Goal: Information Seeking & Learning: Learn about a topic

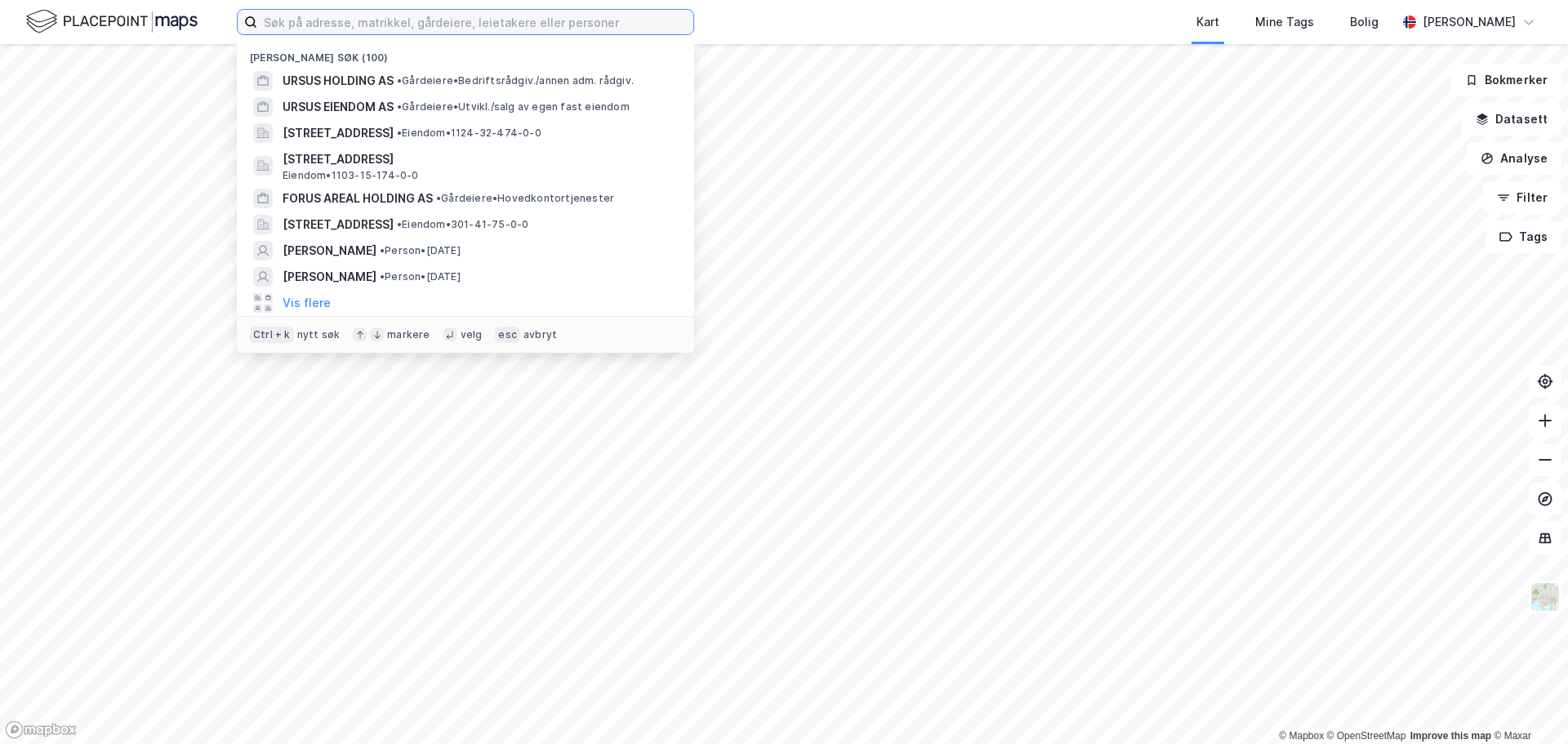
click at [317, 25] on input at bounding box center [475, 21] width 437 height 24
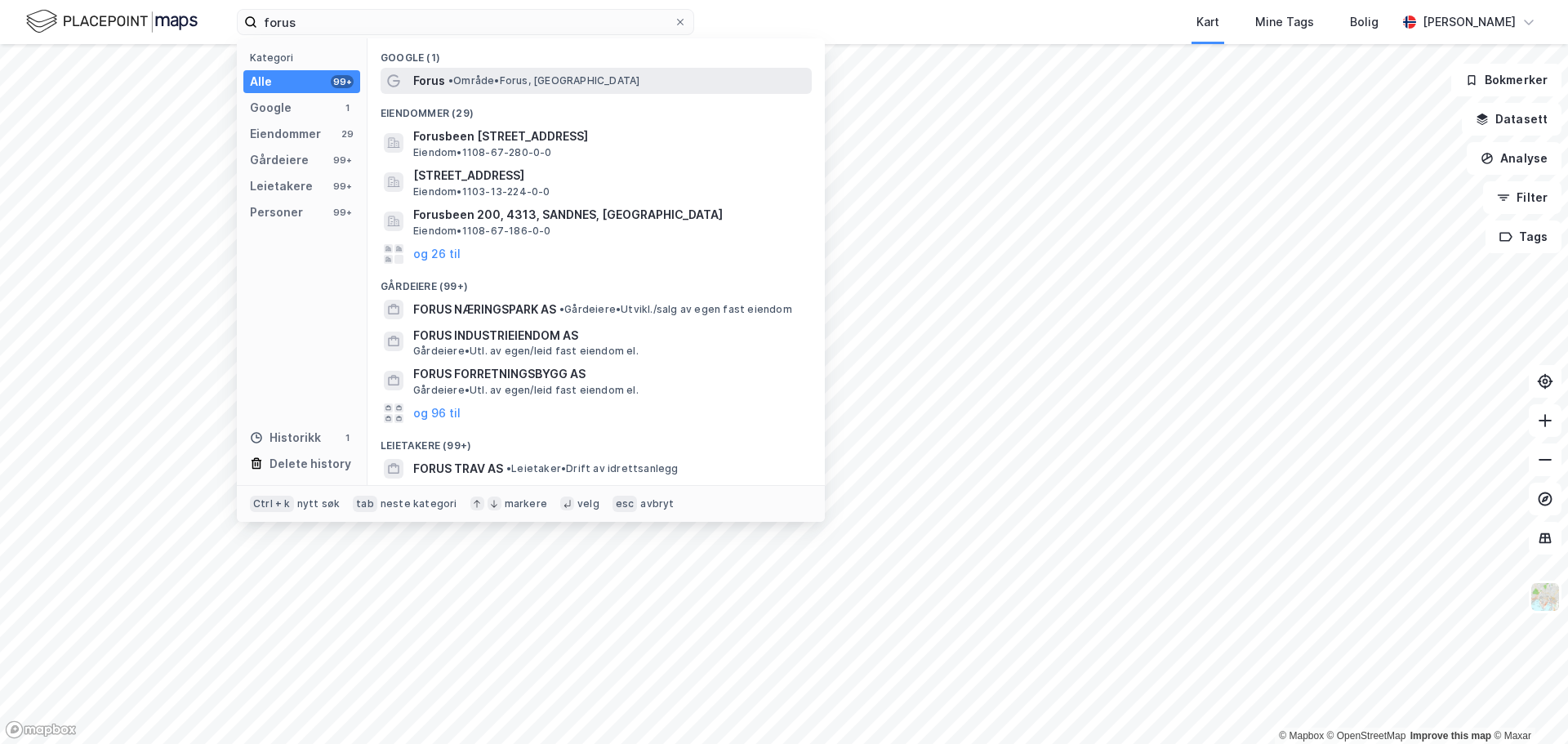
click at [430, 81] on span "Forus" at bounding box center [429, 80] width 32 height 19
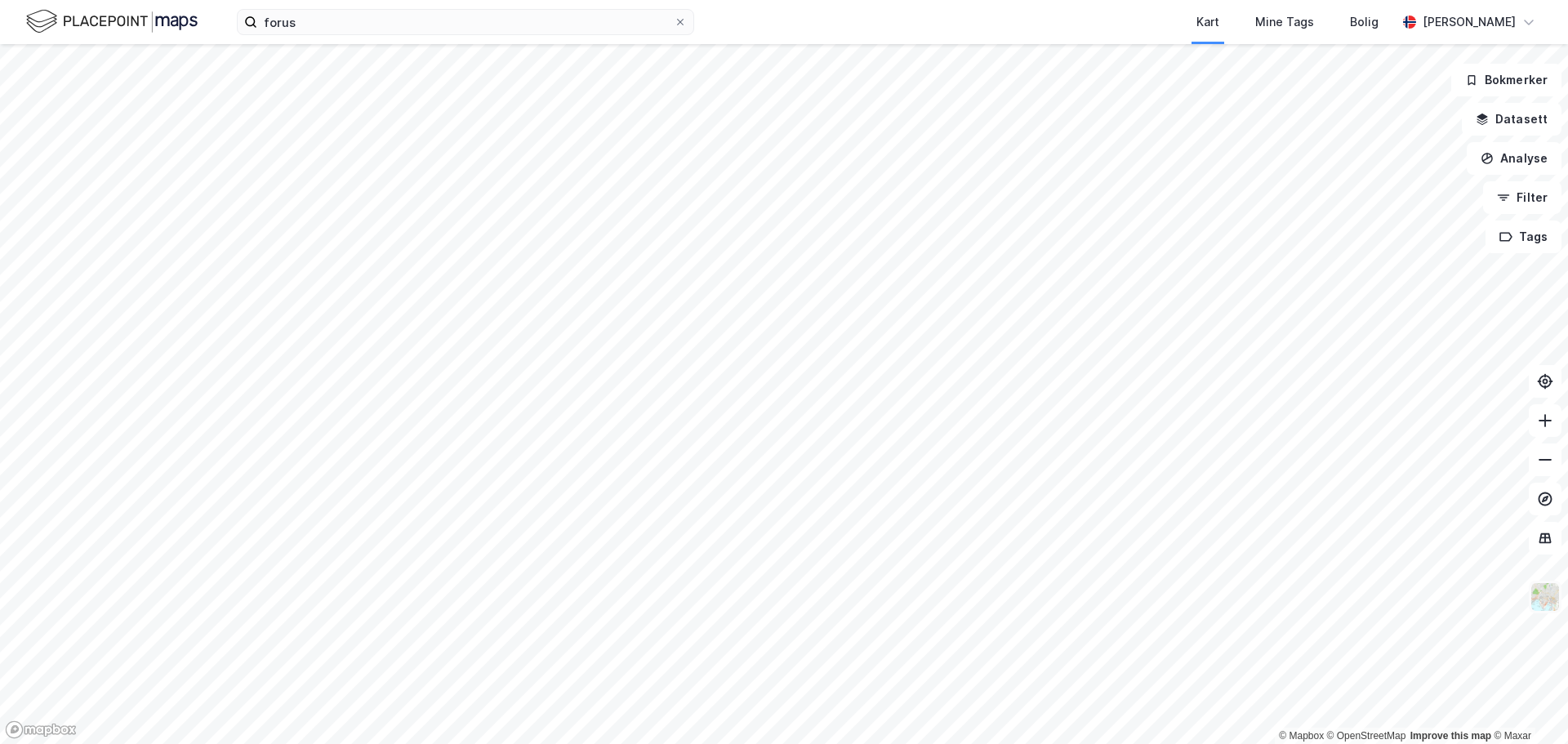
click at [1543, 610] on img at bounding box center [1546, 597] width 31 height 31
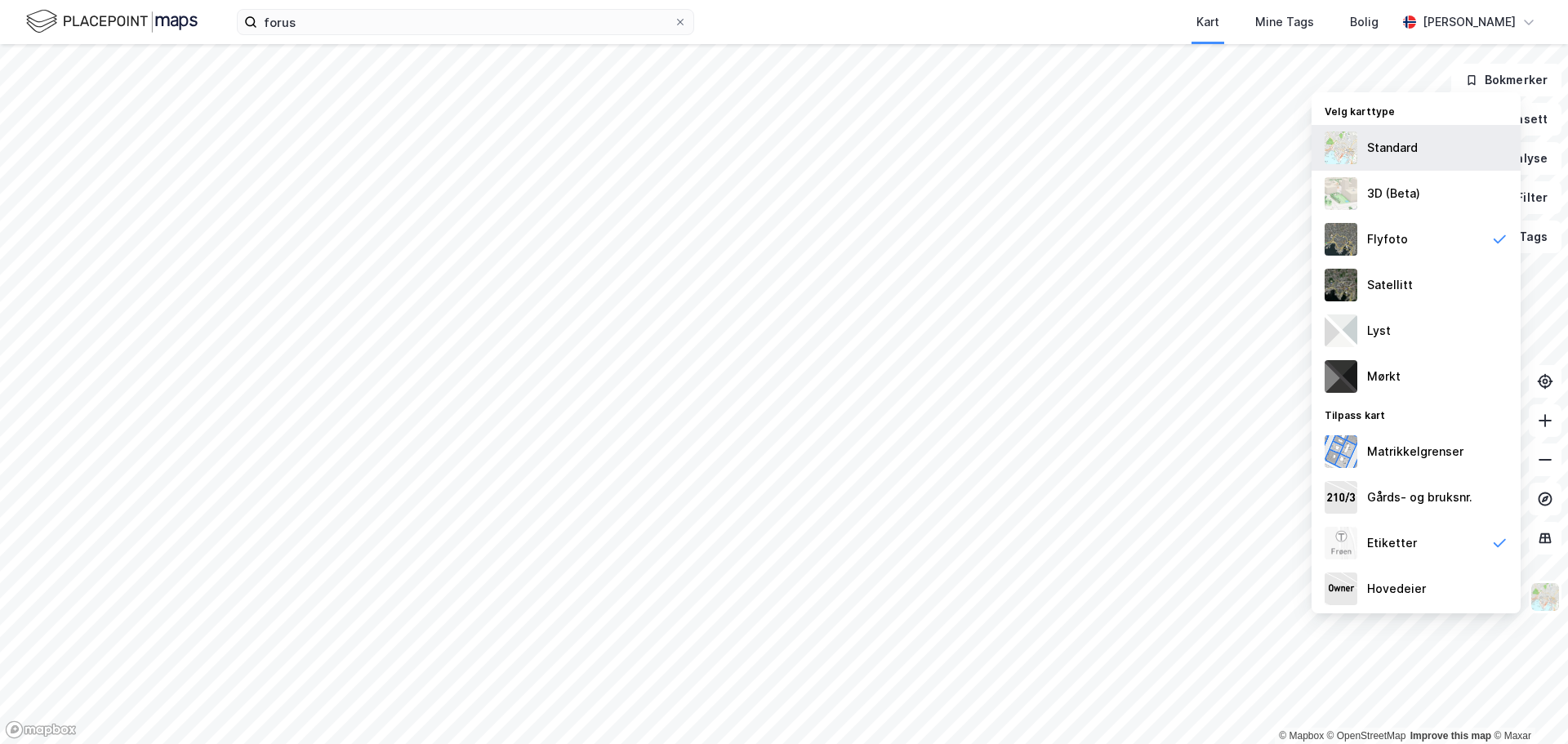
click at [1397, 160] on div "Standard" at bounding box center [1416, 147] width 209 height 45
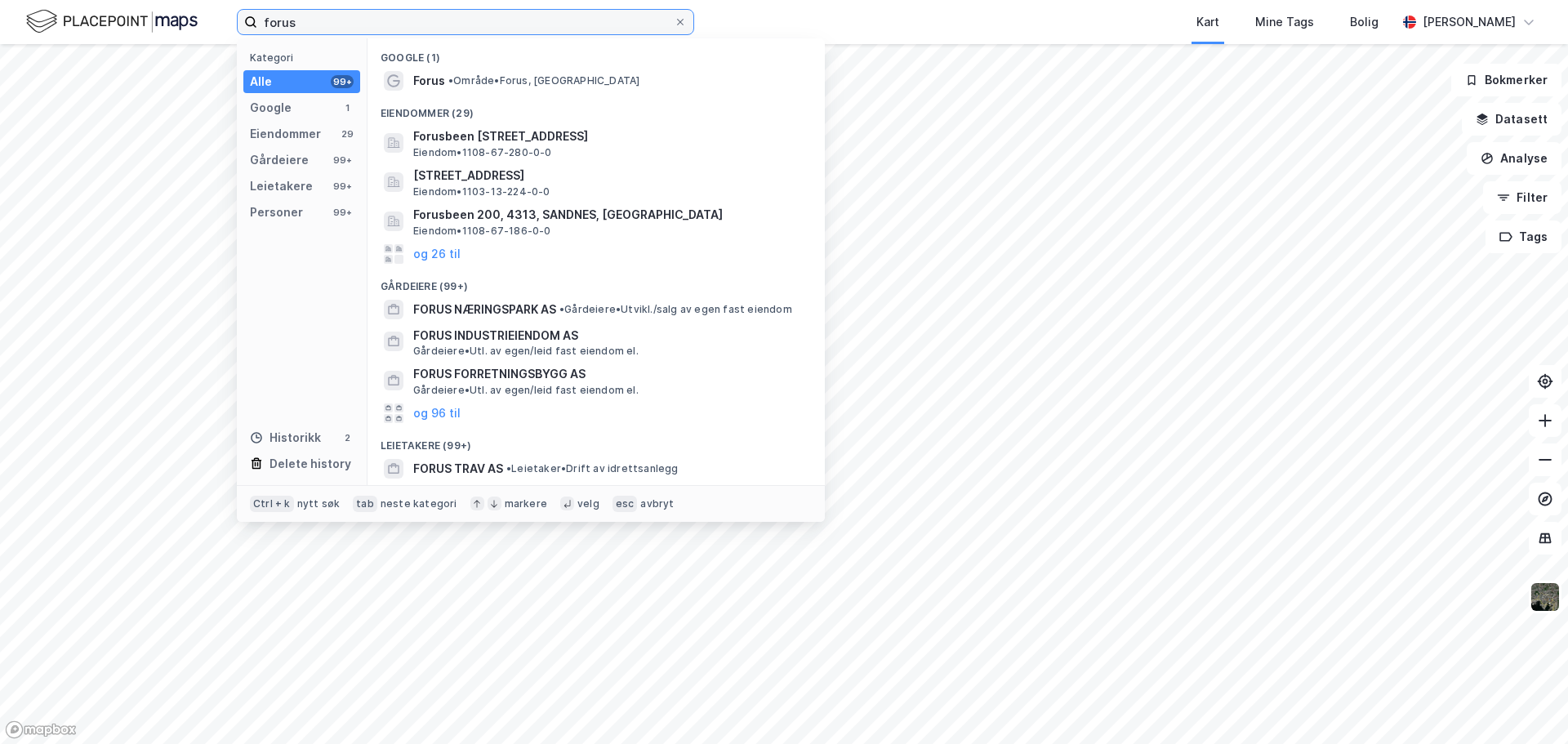
click at [441, 26] on input "forus" at bounding box center [466, 21] width 416 height 24
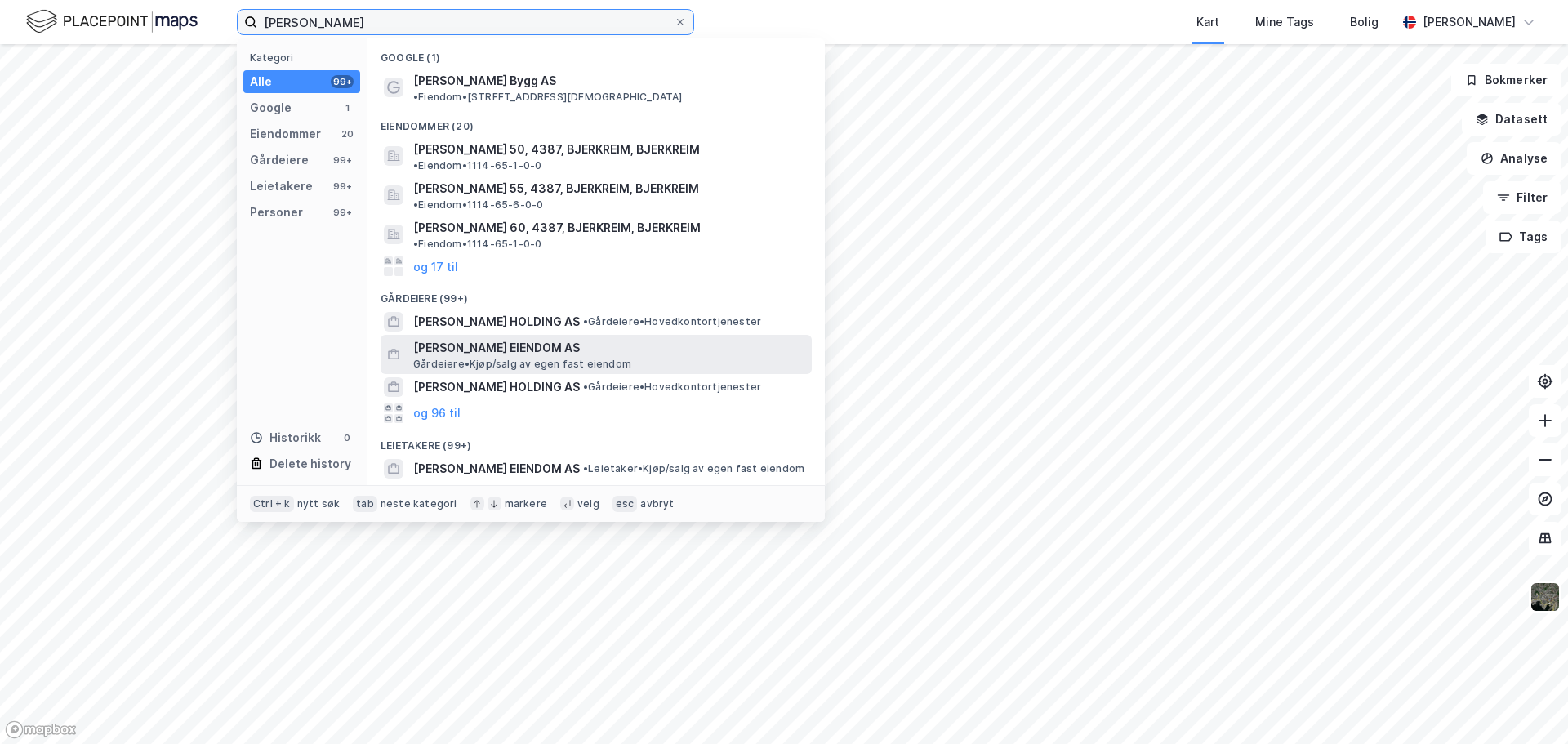
type input "lars berland"
click at [492, 338] on span "[PERSON_NAME] EIENDOM AS" at bounding box center [609, 347] width 392 height 19
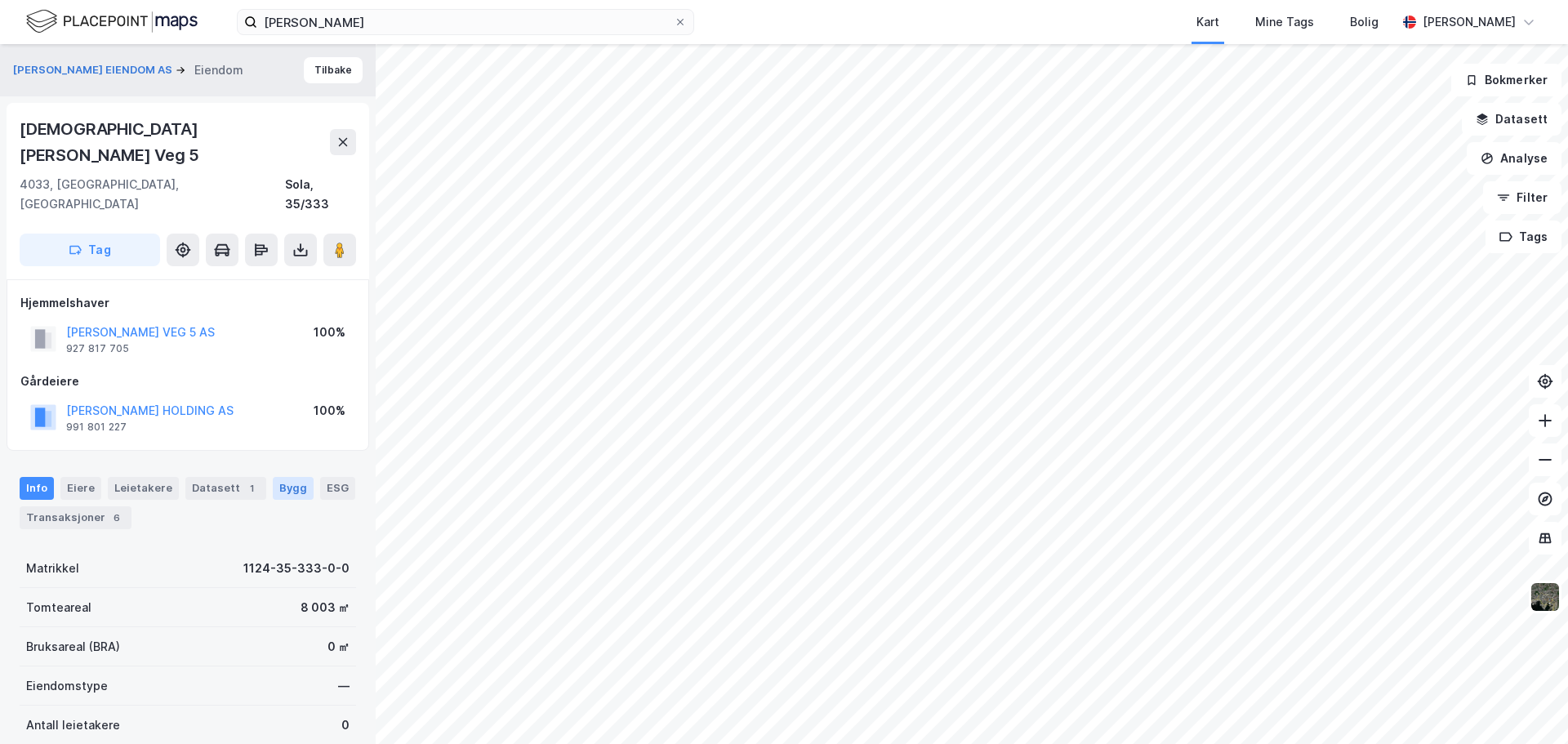
click at [273, 477] on div "Bygg" at bounding box center [293, 489] width 41 height 23
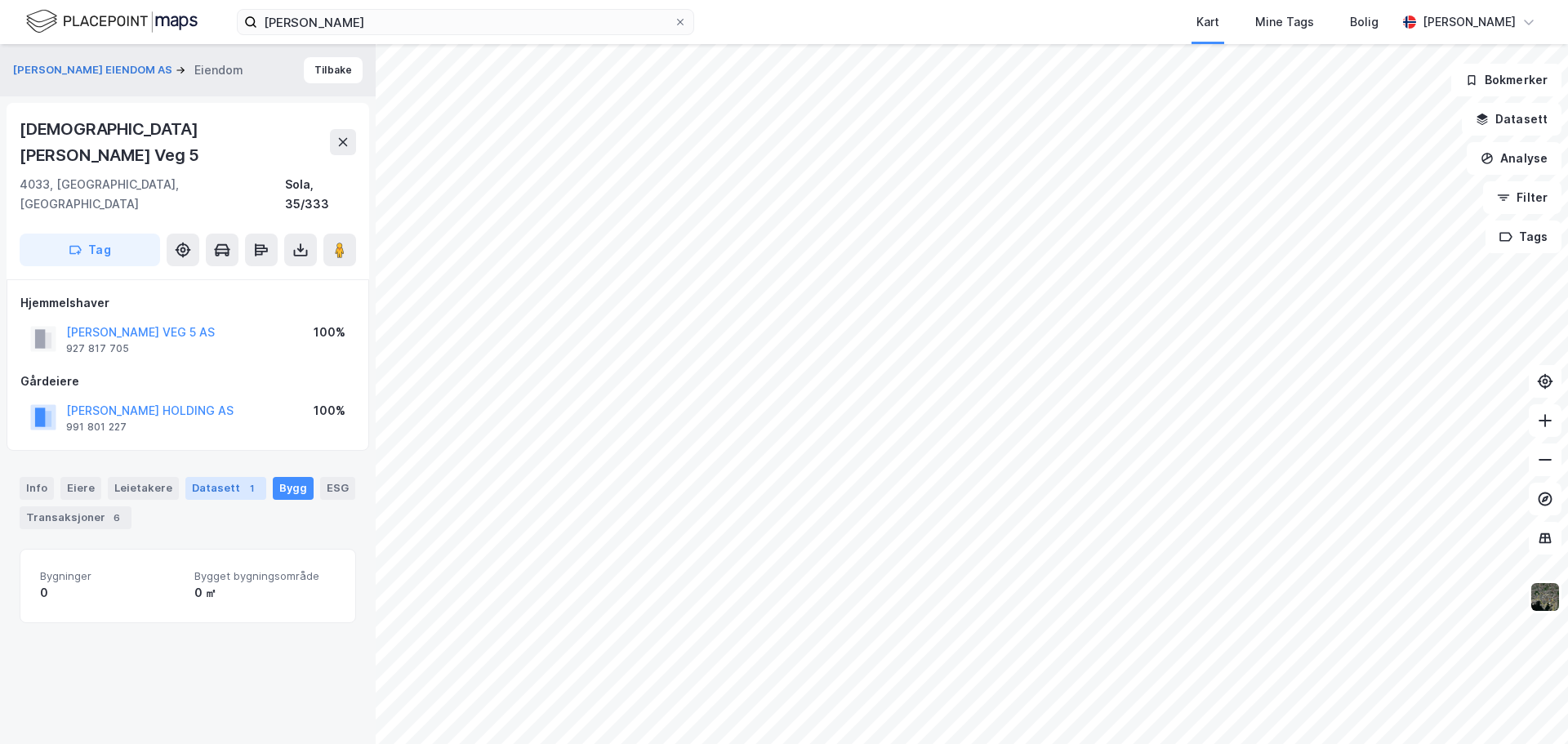
click at [243, 480] on div "1" at bounding box center [251, 488] width 16 height 16
click at [143, 477] on div "Leietakere" at bounding box center [142, 489] width 71 height 23
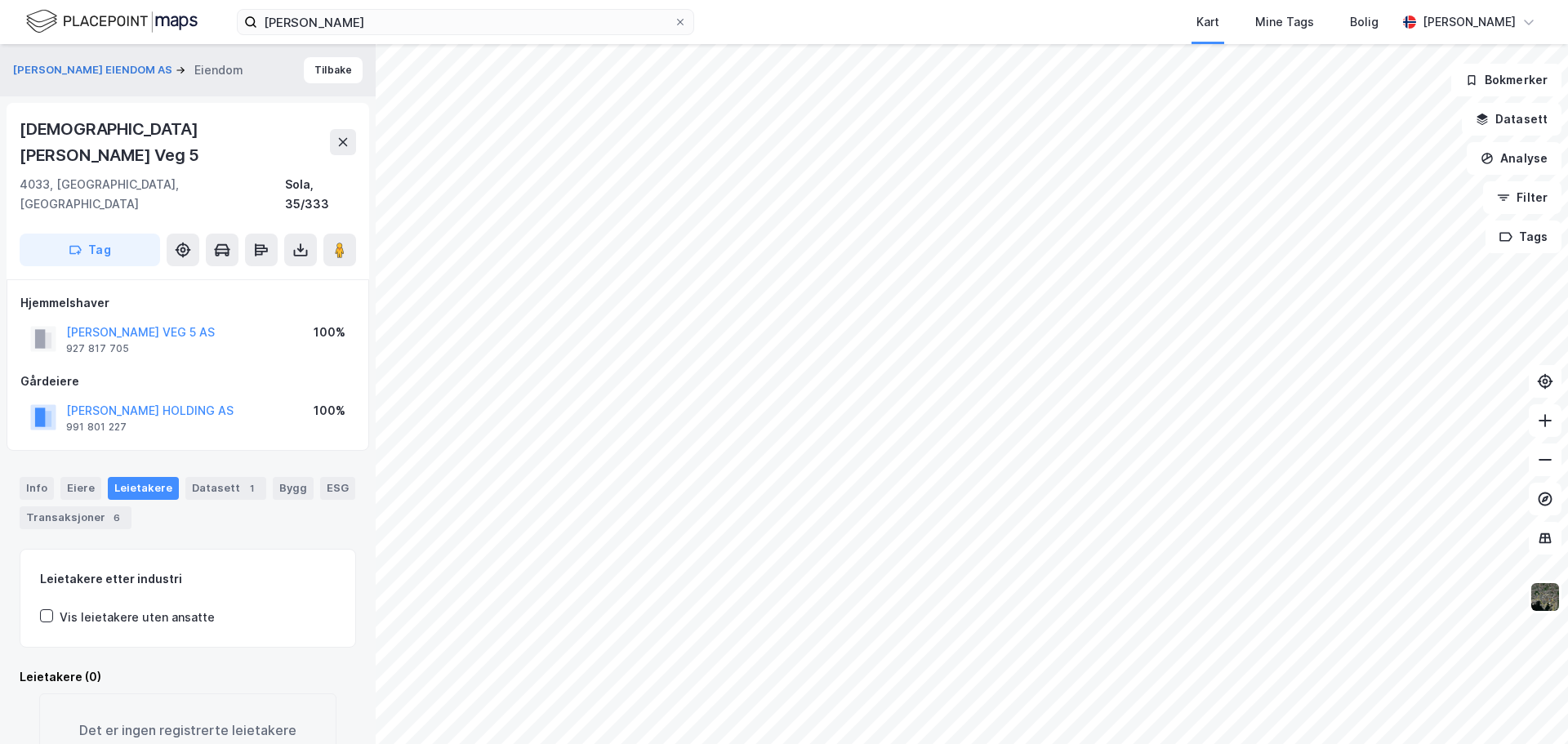
scroll to position [36, 0]
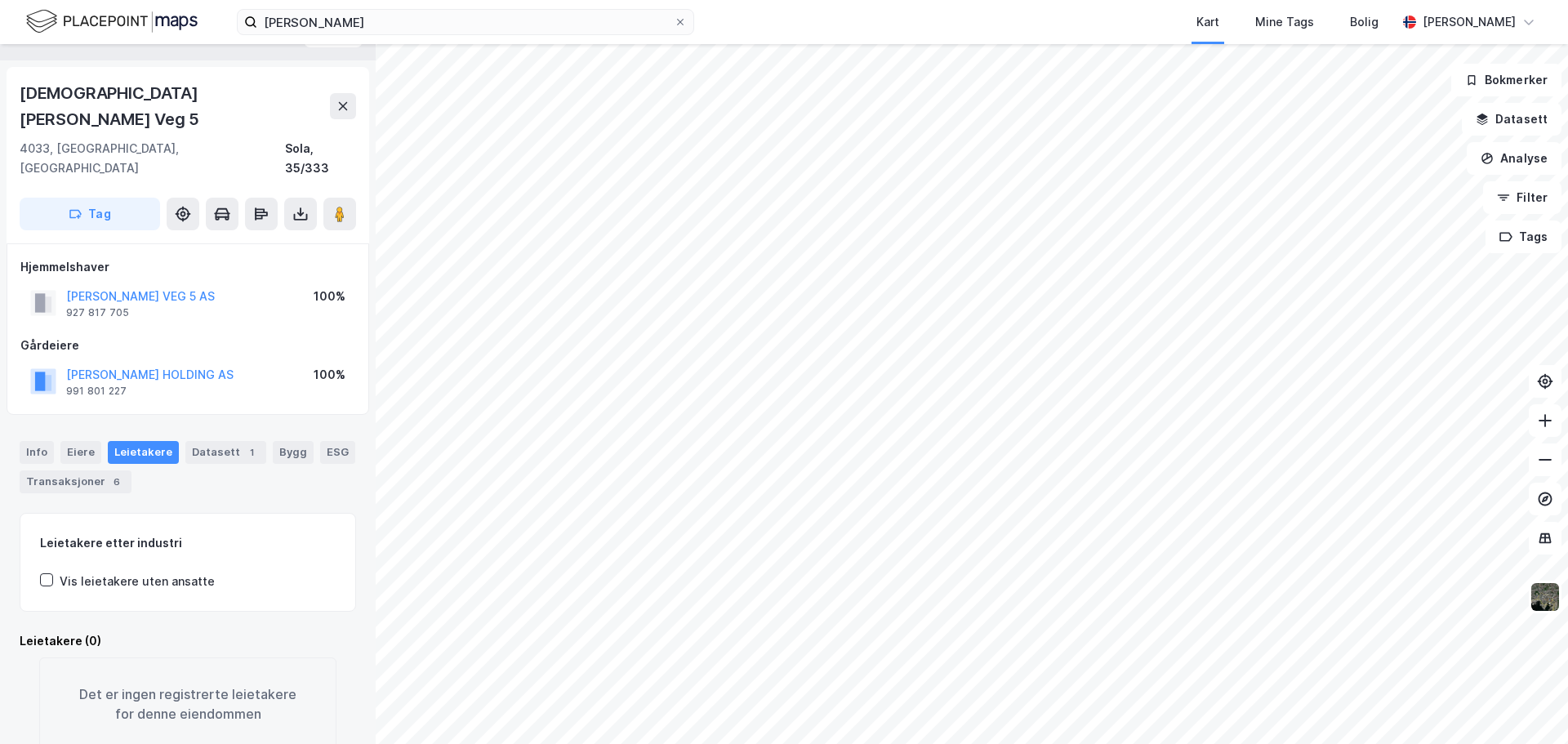
click at [56, 441] on div "Info Eiere Leietakere Datasett 1 Bygg ESG Transaksjoner 6" at bounding box center [188, 467] width 337 height 52
click at [62, 441] on div "Eiere" at bounding box center [80, 453] width 41 height 23
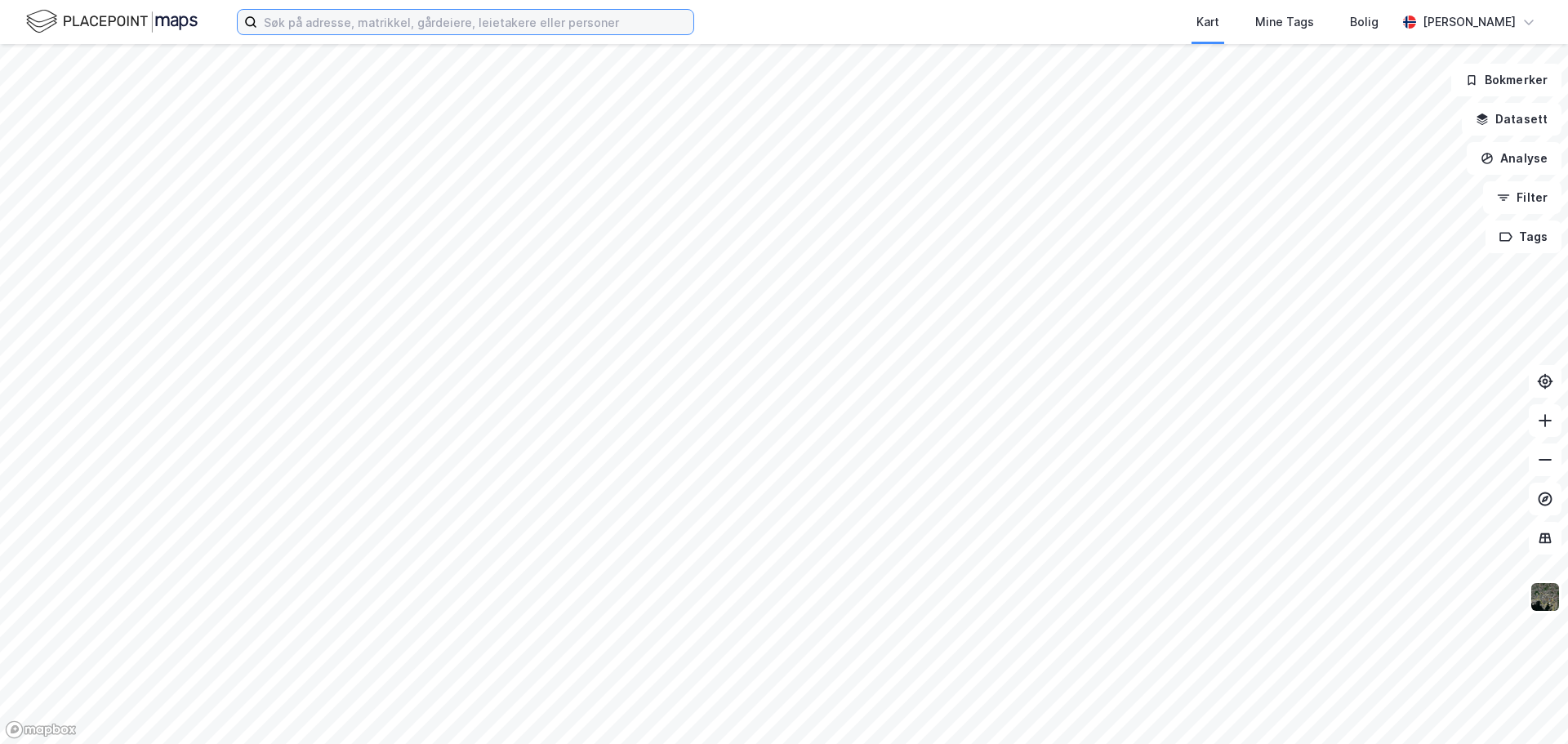
click at [295, 16] on input at bounding box center [475, 21] width 437 height 24
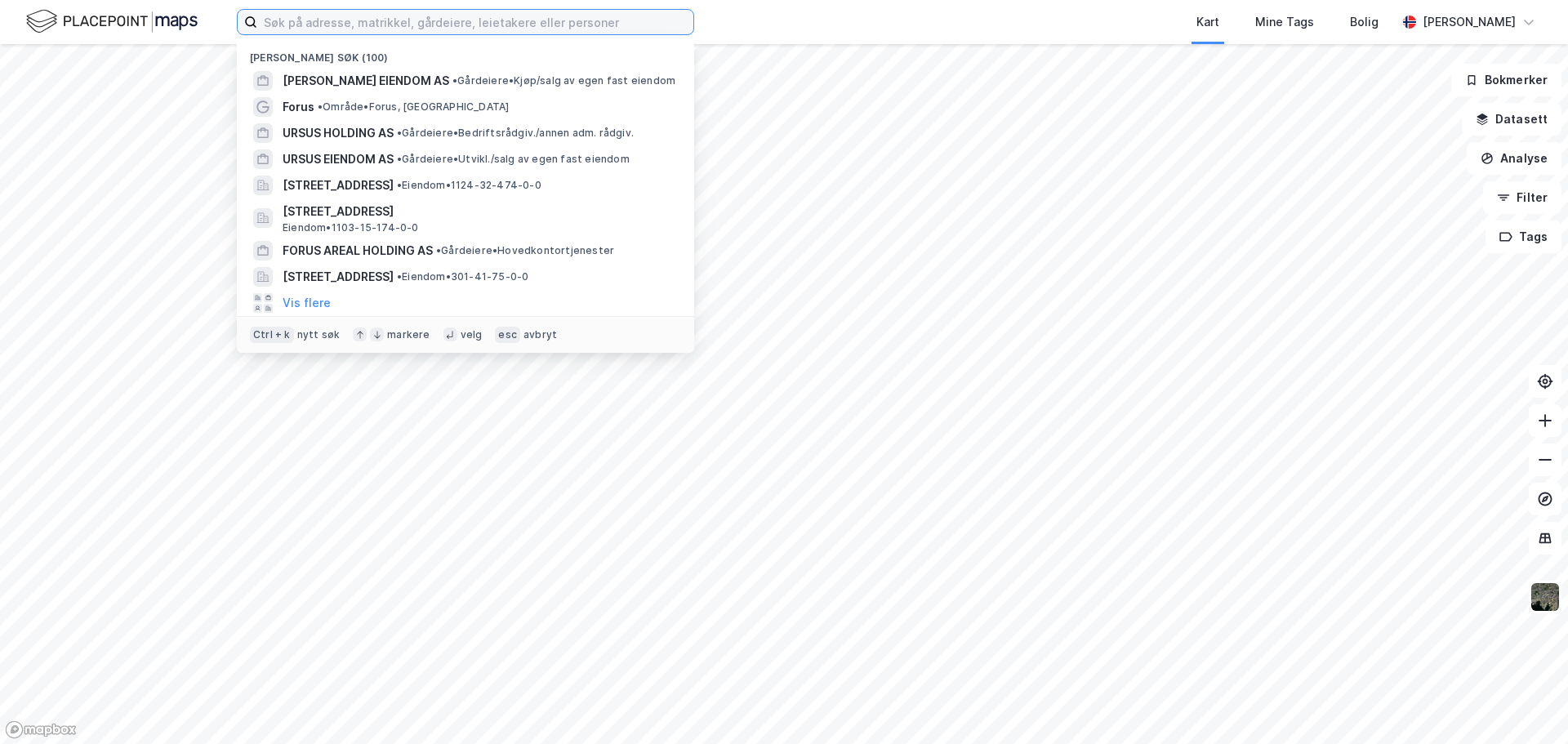
paste input "Moseidsletta 112."
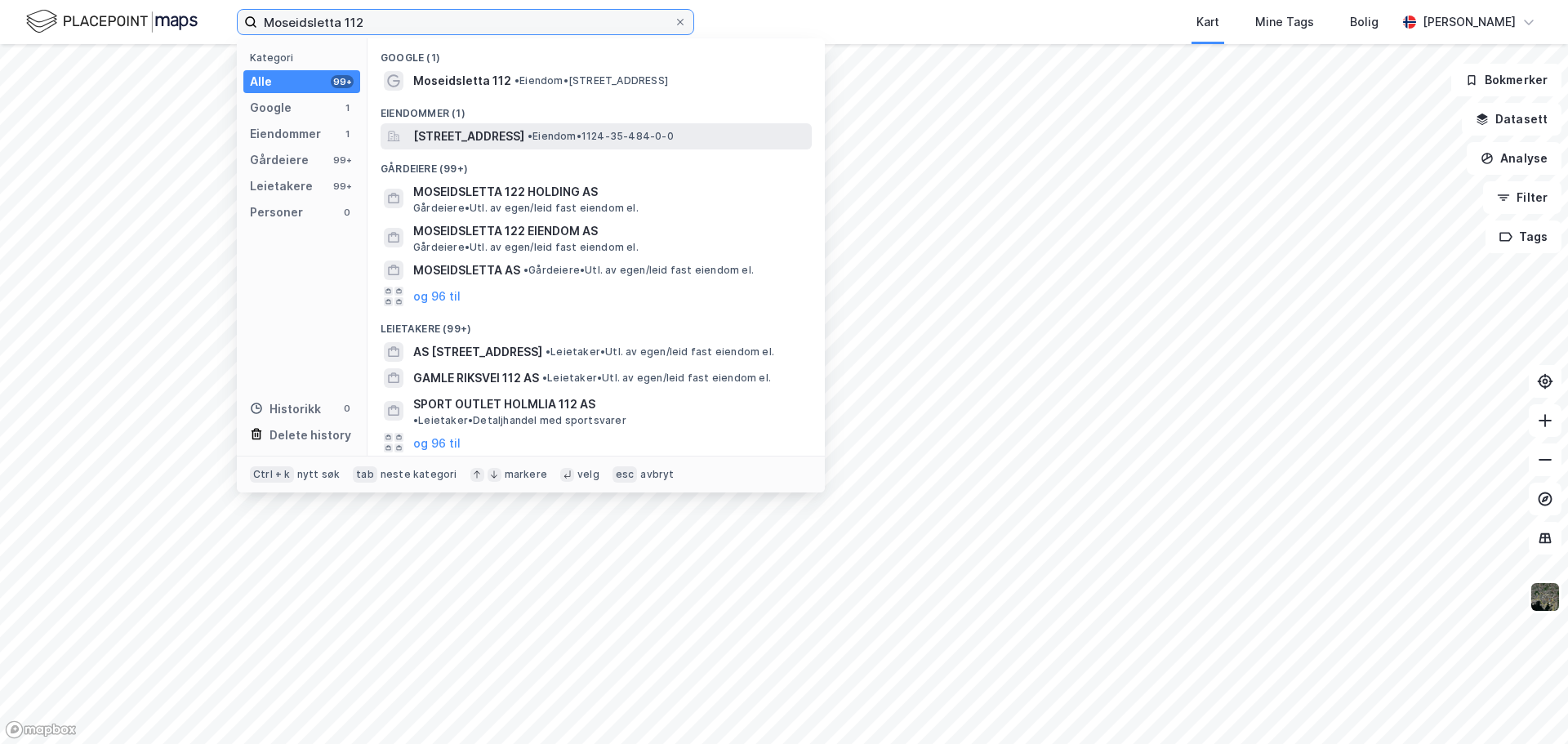
type input "Moseidsletta 112"
click at [446, 141] on span "[STREET_ADDRESS]" at bounding box center [468, 136] width 111 height 19
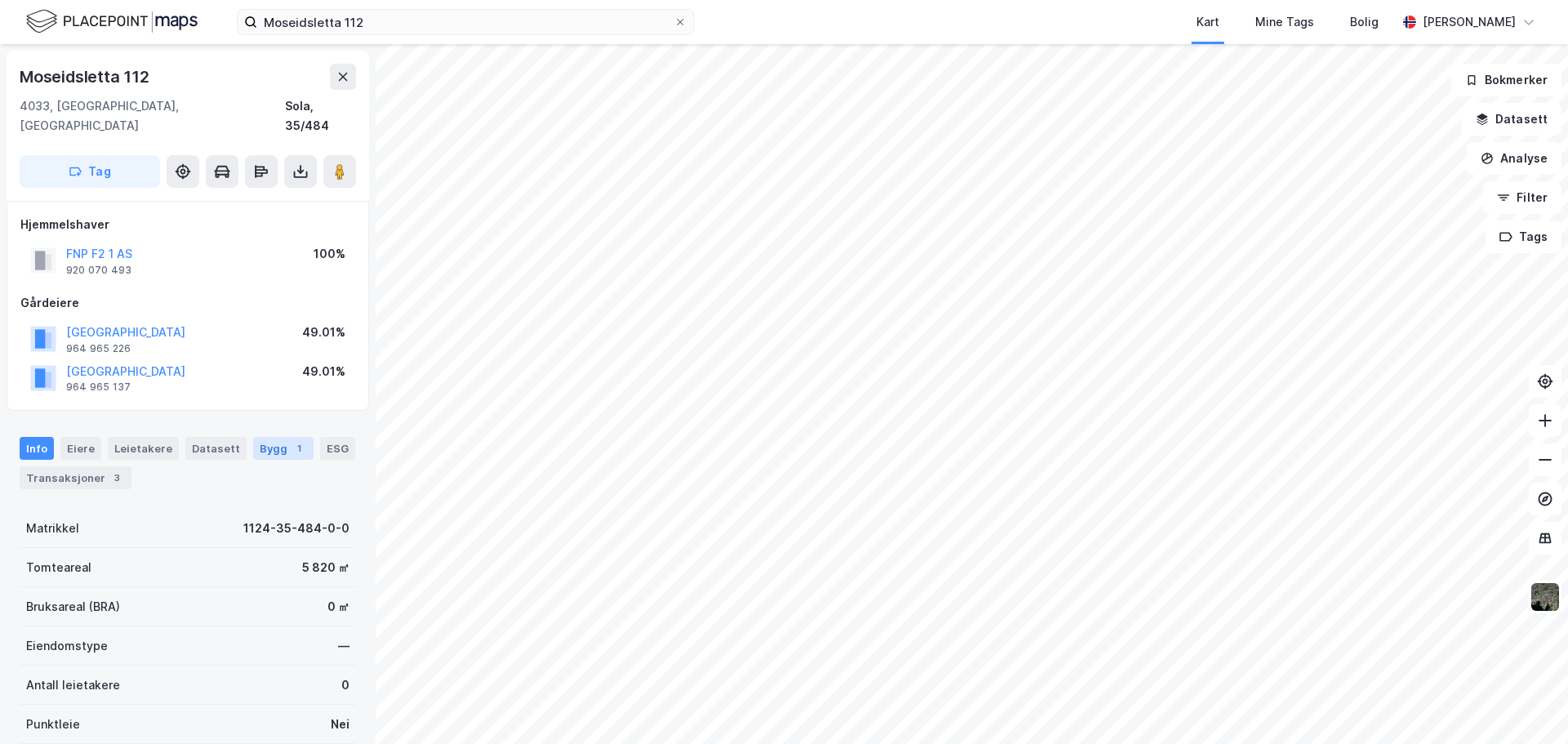
click at [255, 436] on div "Bygg 1" at bounding box center [284, 448] width 60 height 23
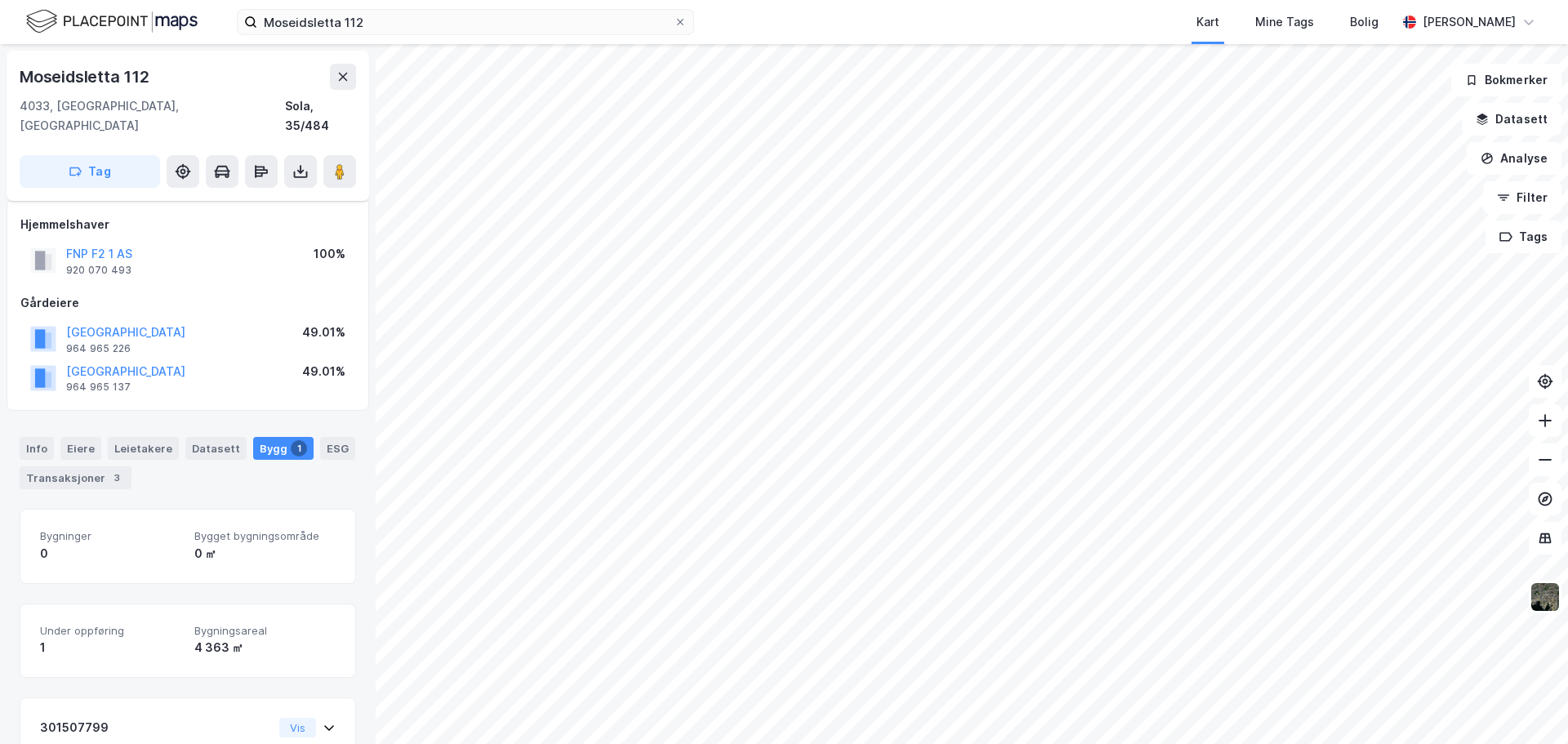
scroll to position [136, 0]
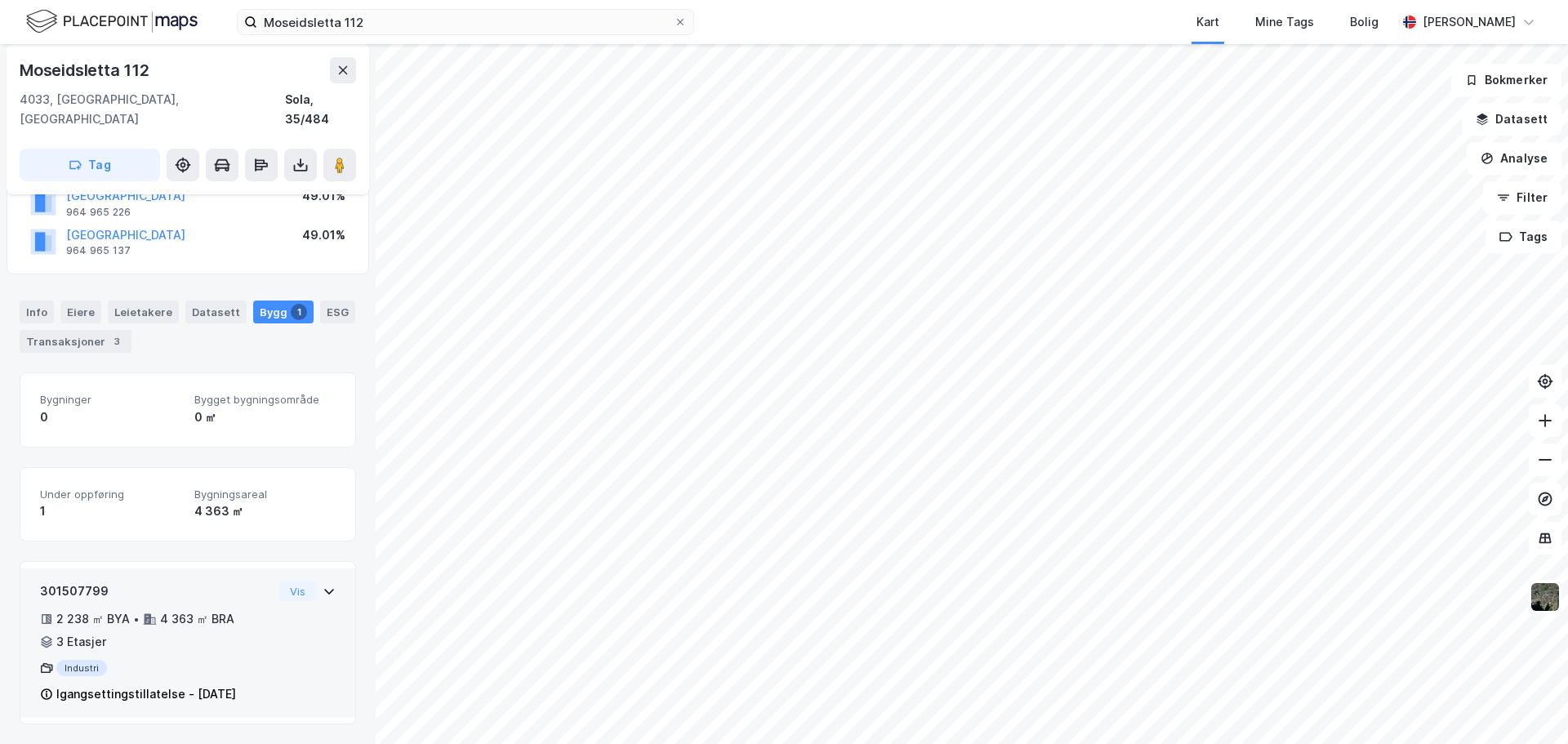
click at [224, 588] on div "301507799 2 238 ㎡ BYA • 4 363 ㎡ BRA • 3 Etasjer Industri Igangsettingstillatels…" at bounding box center [156, 642] width 233 height 123
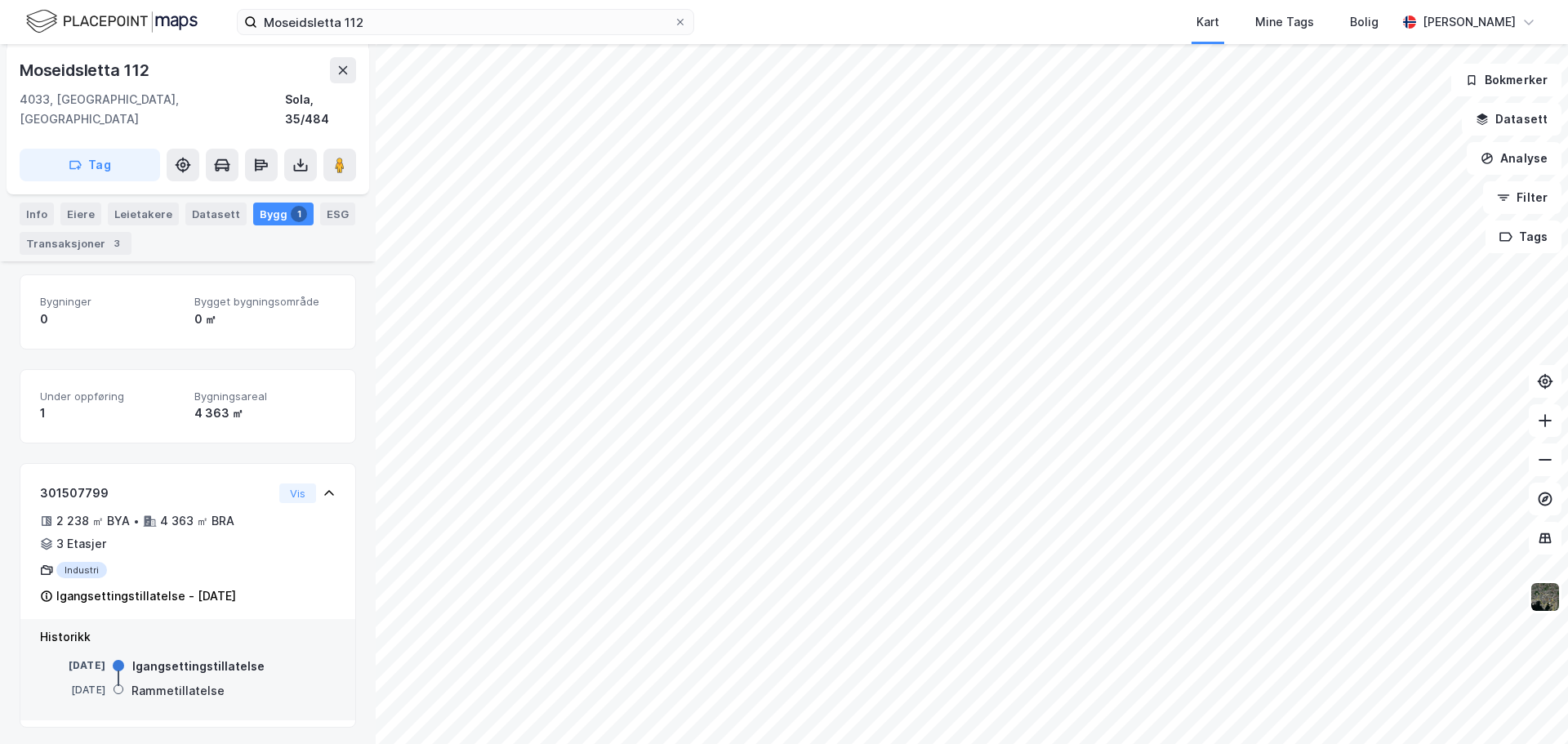
scroll to position [238, 0]
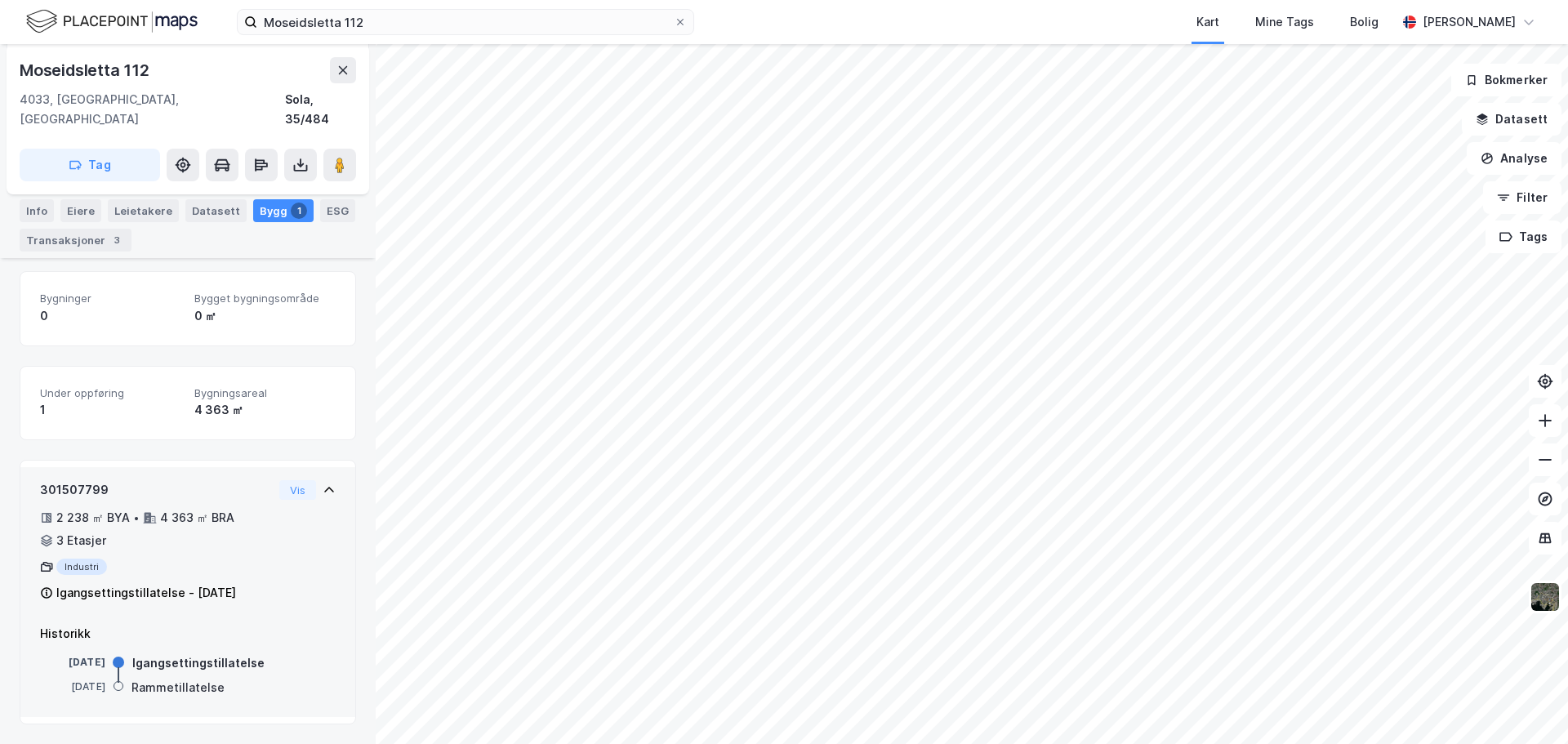
click at [70, 531] on div "3 Etasjer" at bounding box center [80, 541] width 49 height 19
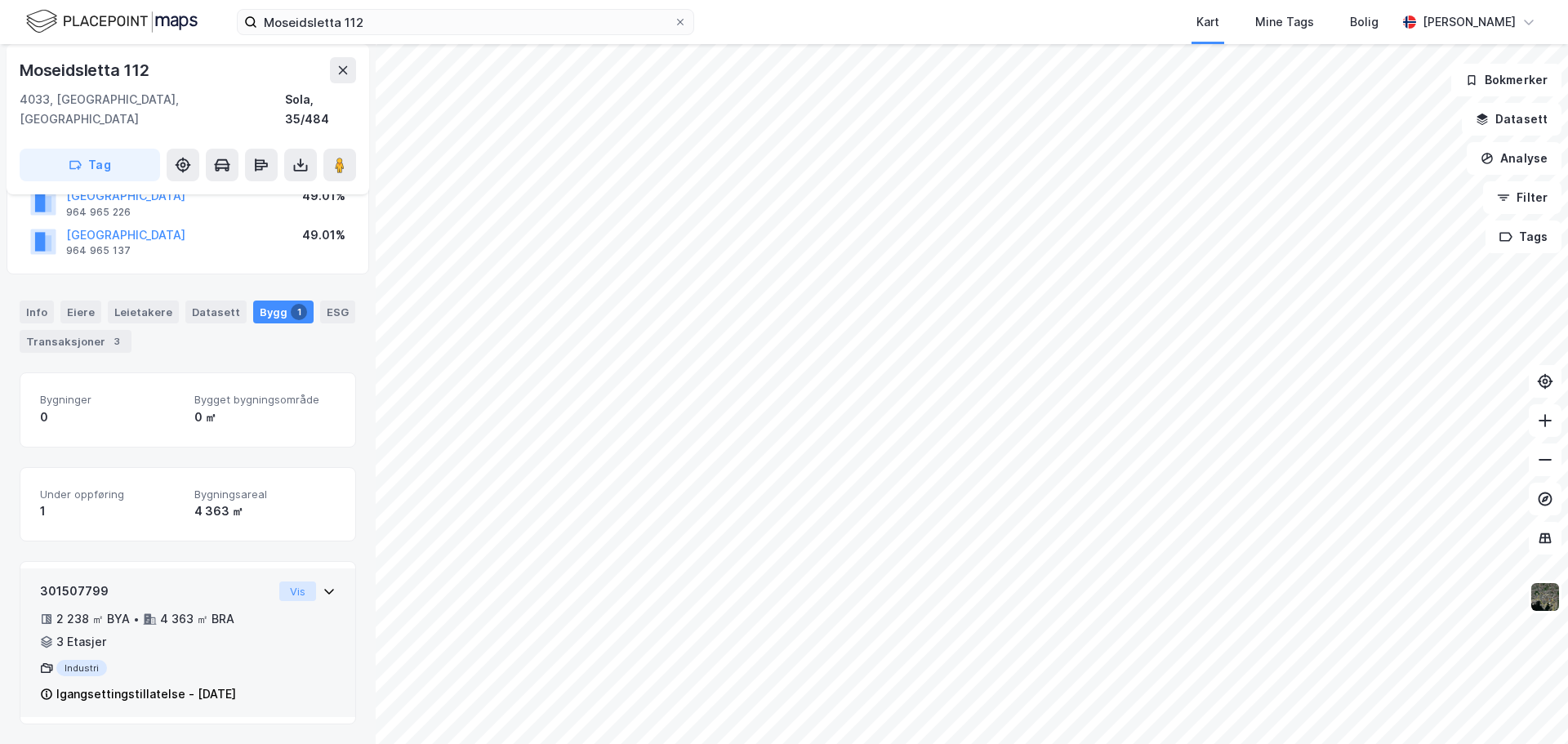
click at [286, 581] on button "Vis" at bounding box center [298, 591] width 37 height 19
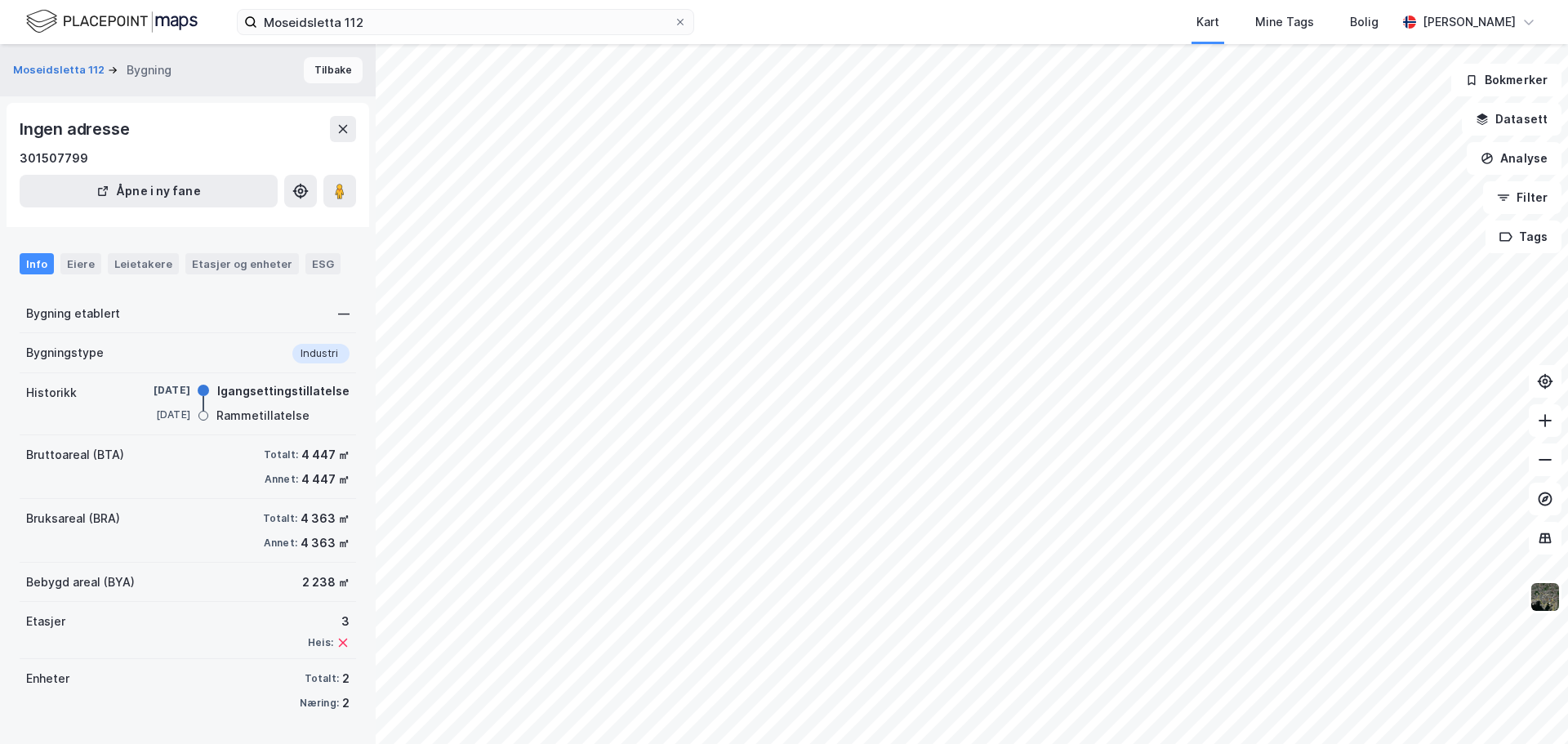
click at [322, 74] on button "Tilbake" at bounding box center [333, 70] width 59 height 26
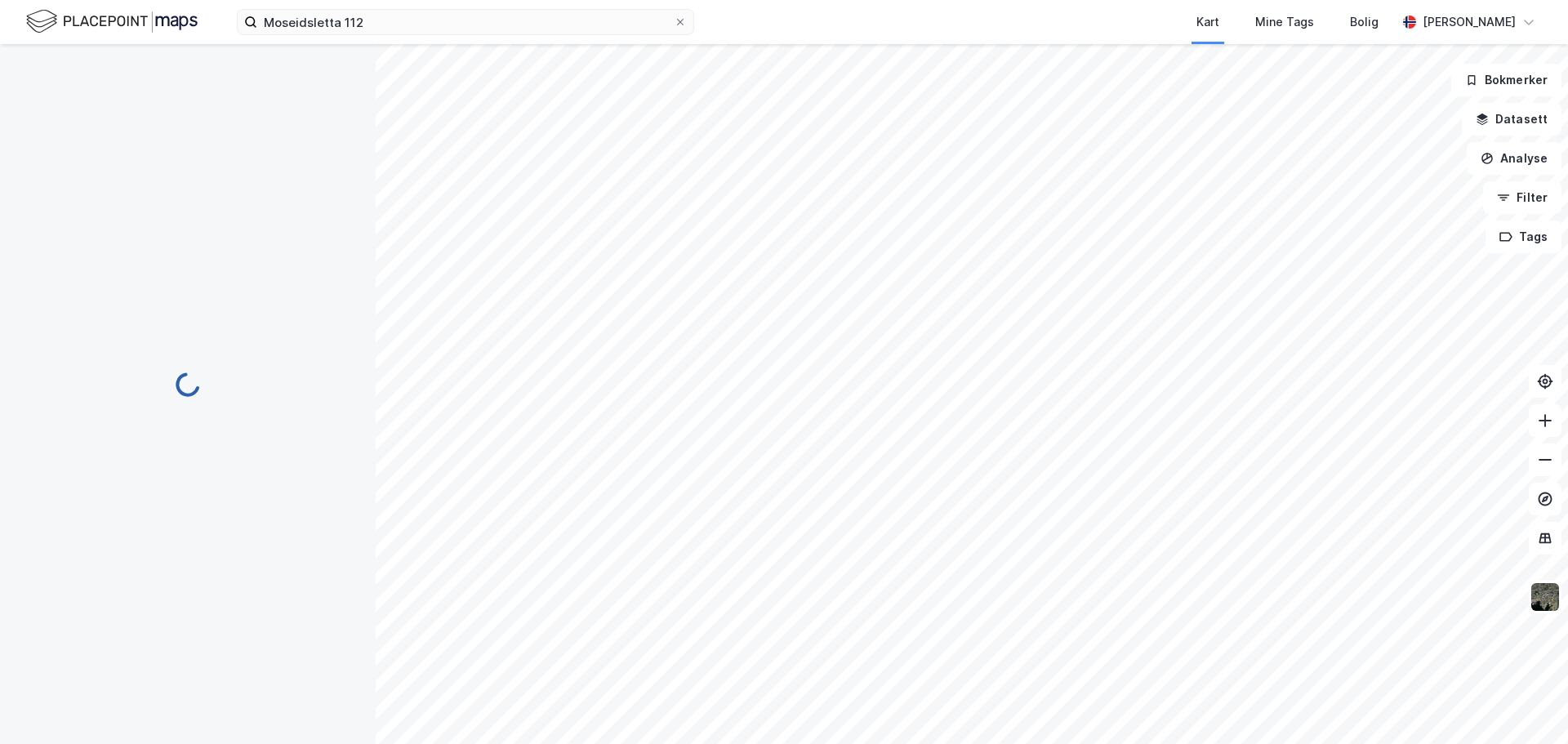
scroll to position [136, 0]
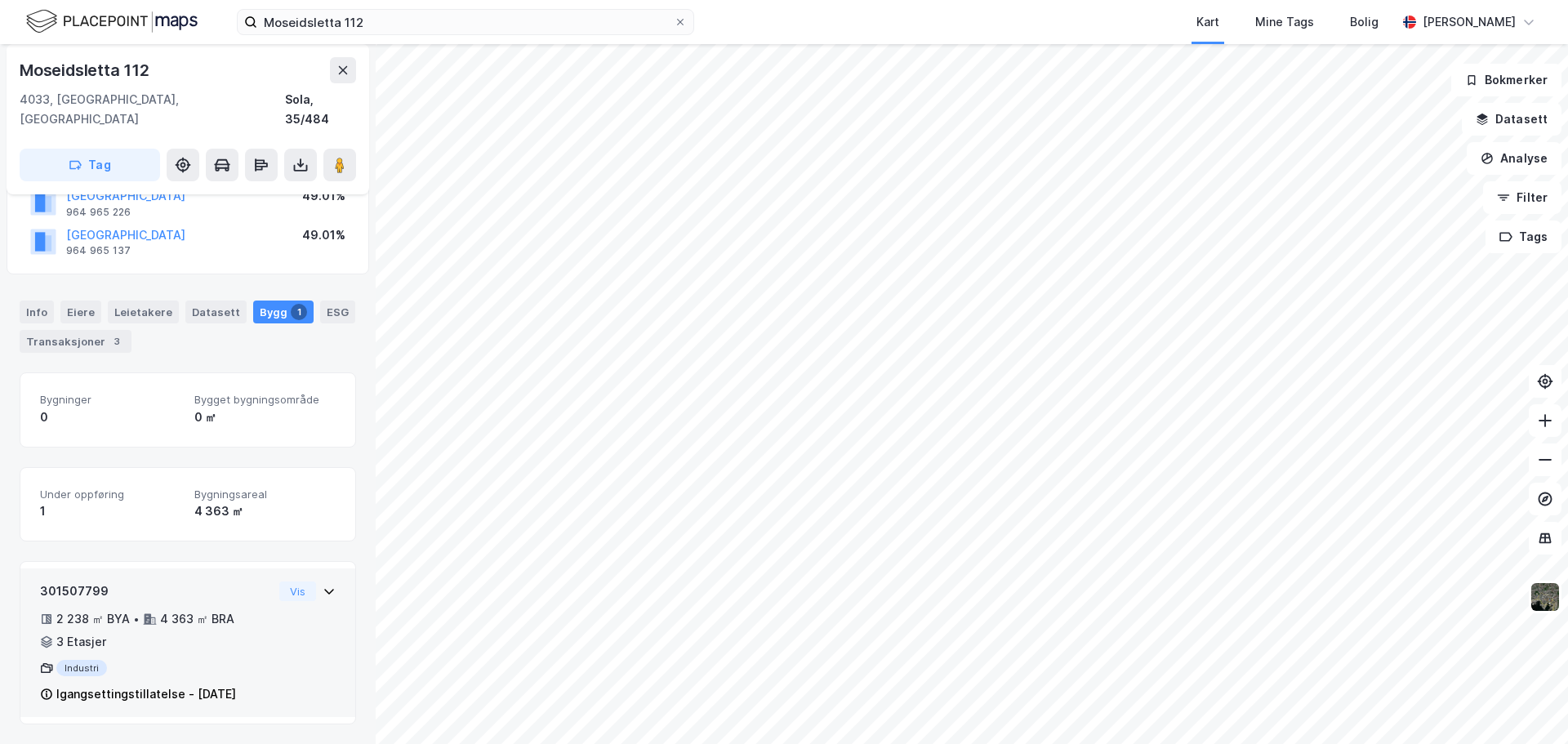
click at [322, 584] on icon at bounding box center [329, 591] width 14 height 14
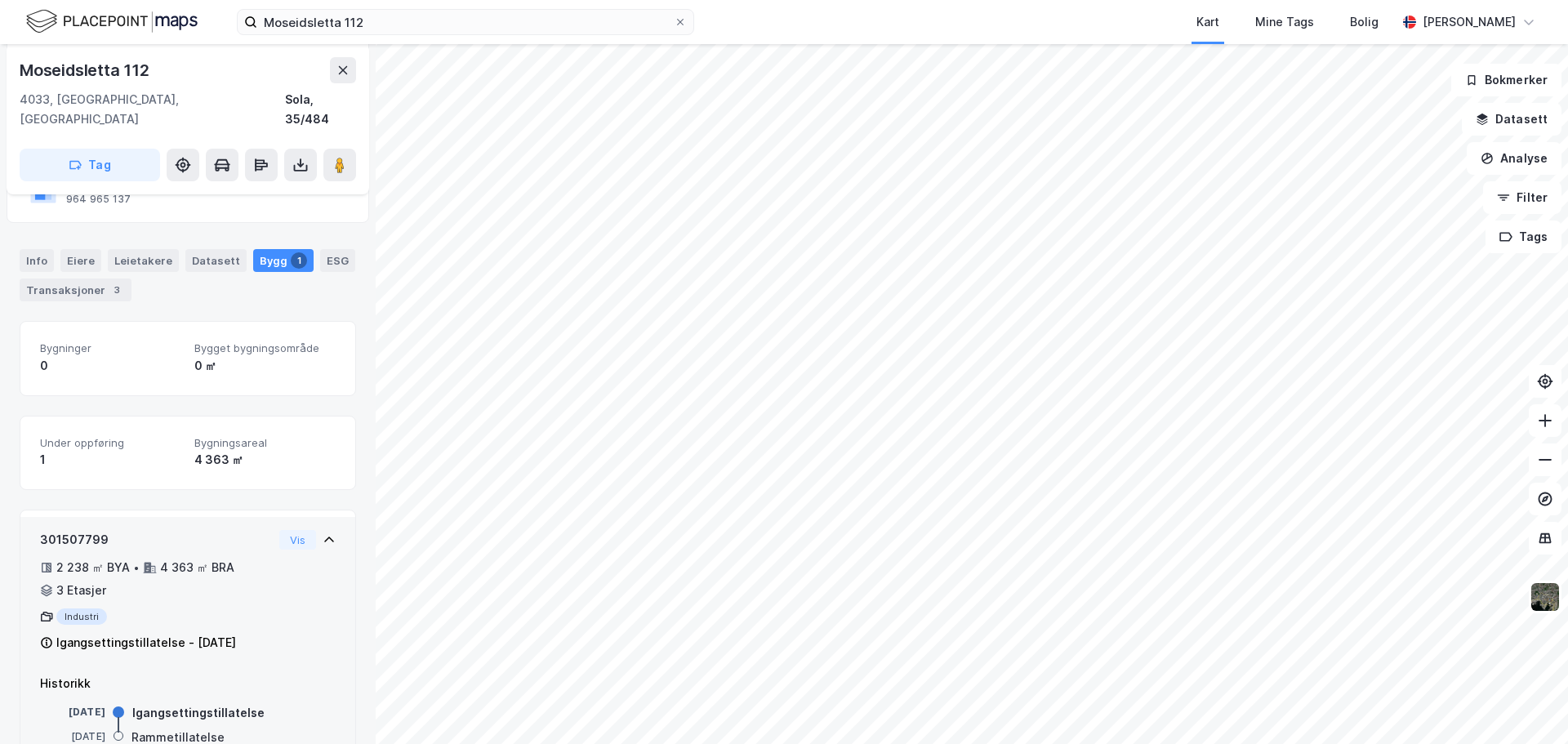
scroll to position [238, 0]
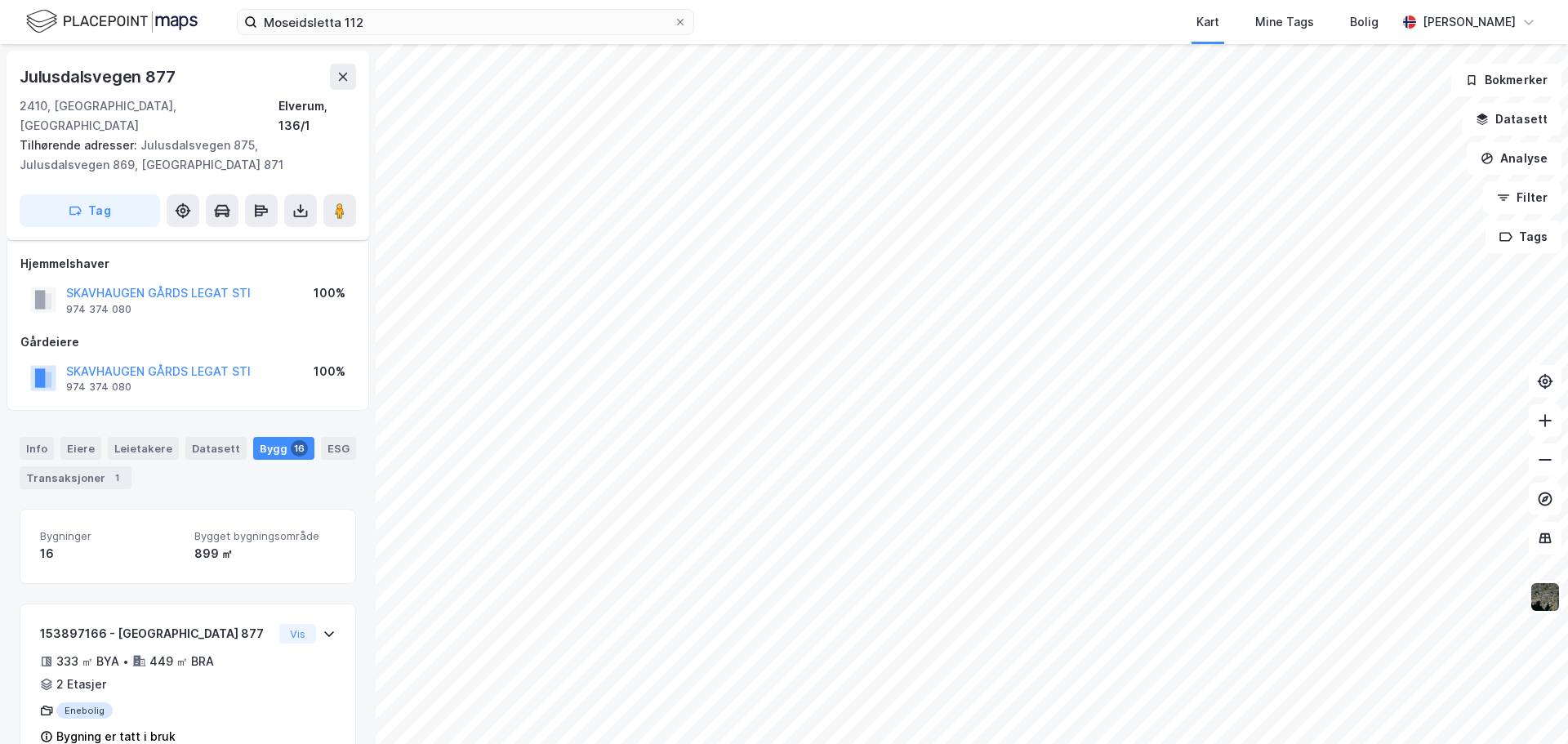
scroll to position [238, 0]
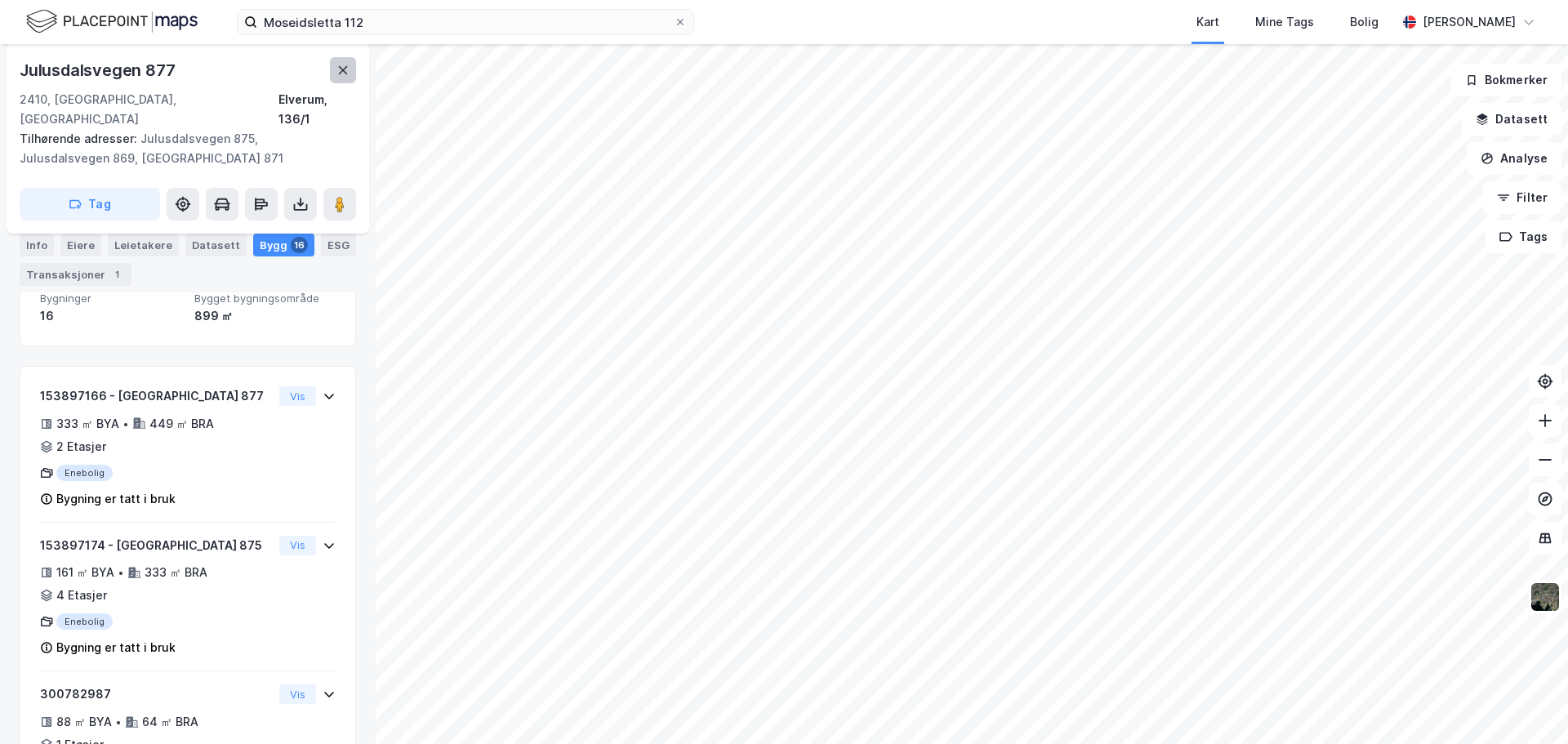
click at [338, 71] on icon at bounding box center [344, 71] width 14 height 14
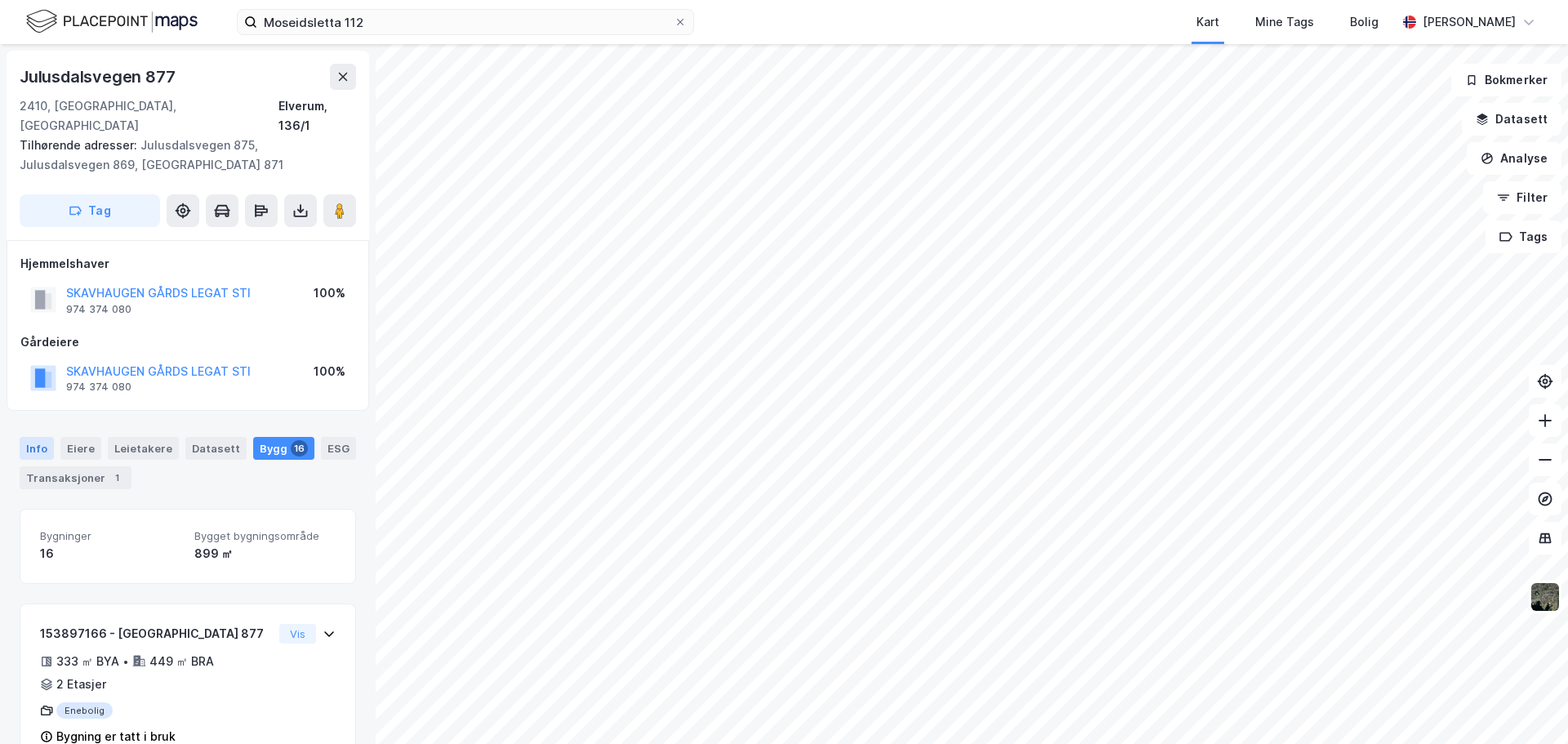
click at [46, 436] on div "Info" at bounding box center [36, 448] width 34 height 23
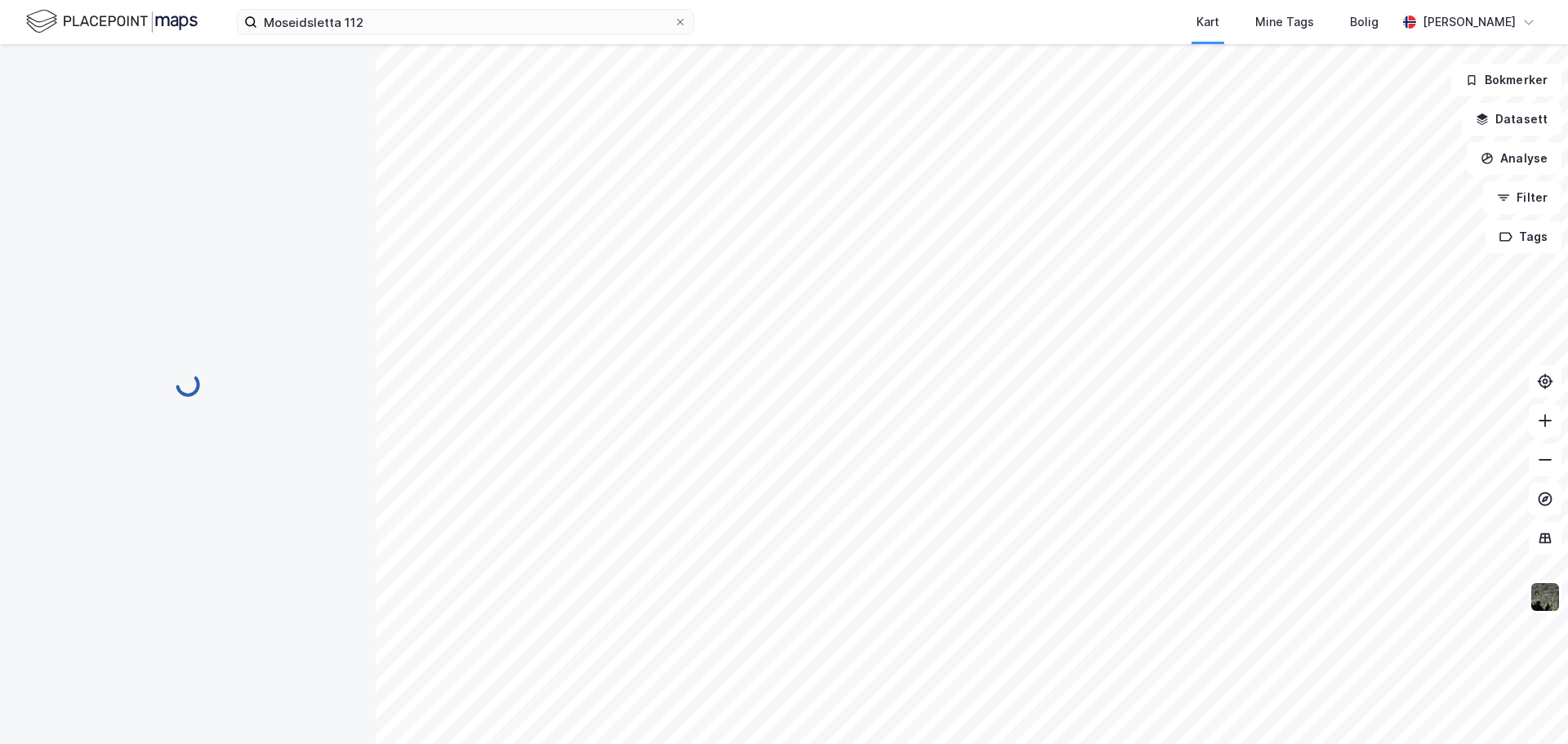
scroll to position [3, 0]
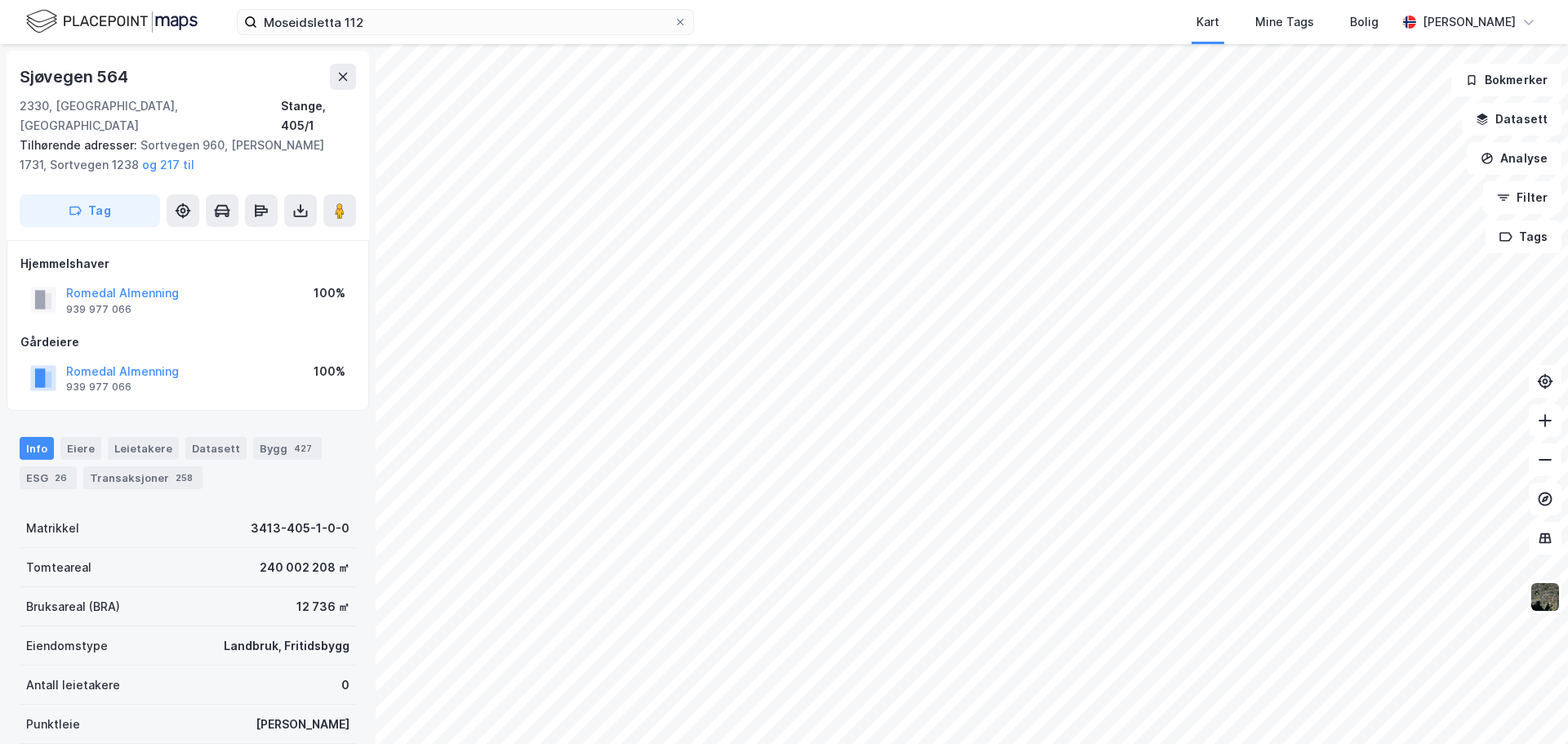
scroll to position [1, 0]
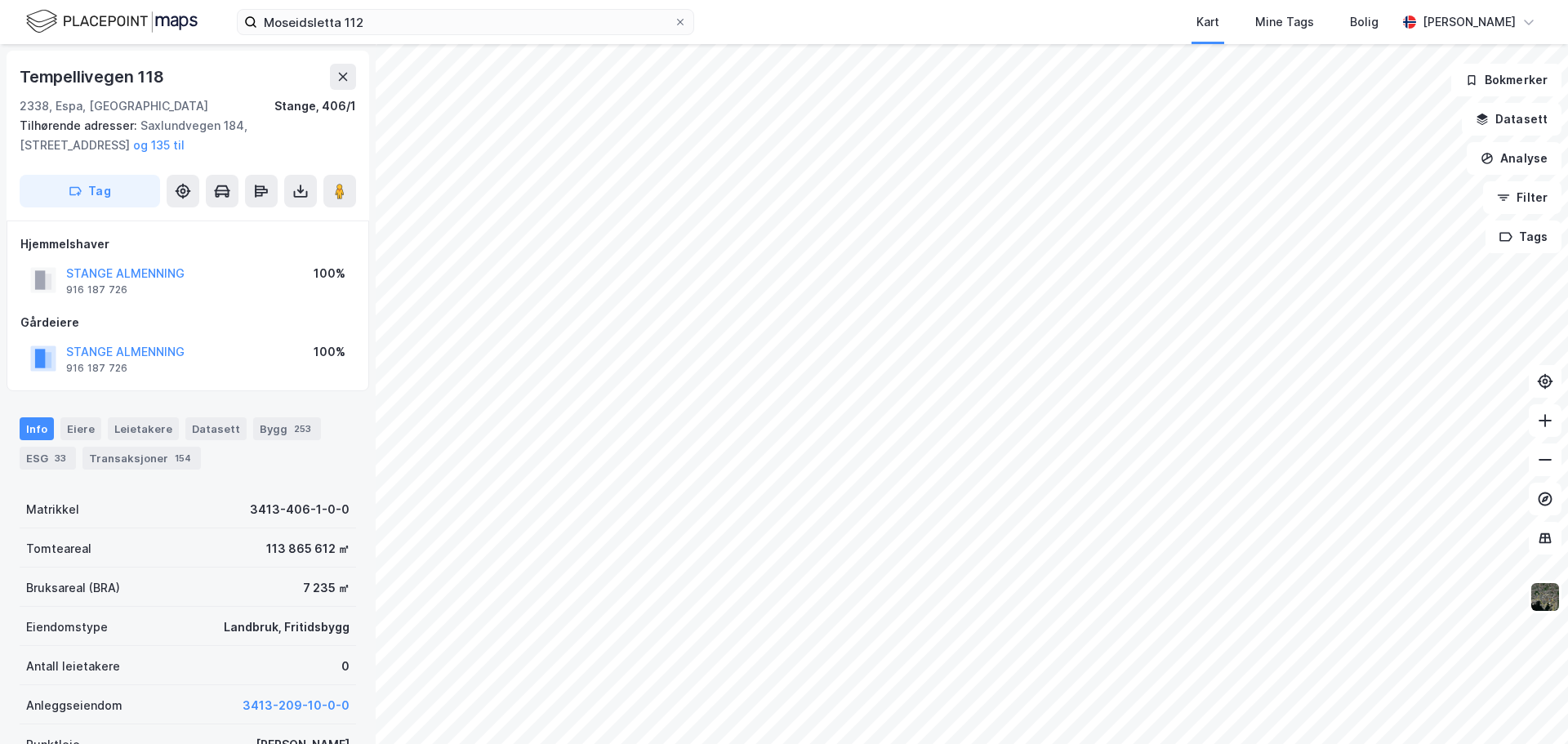
scroll to position [1, 0]
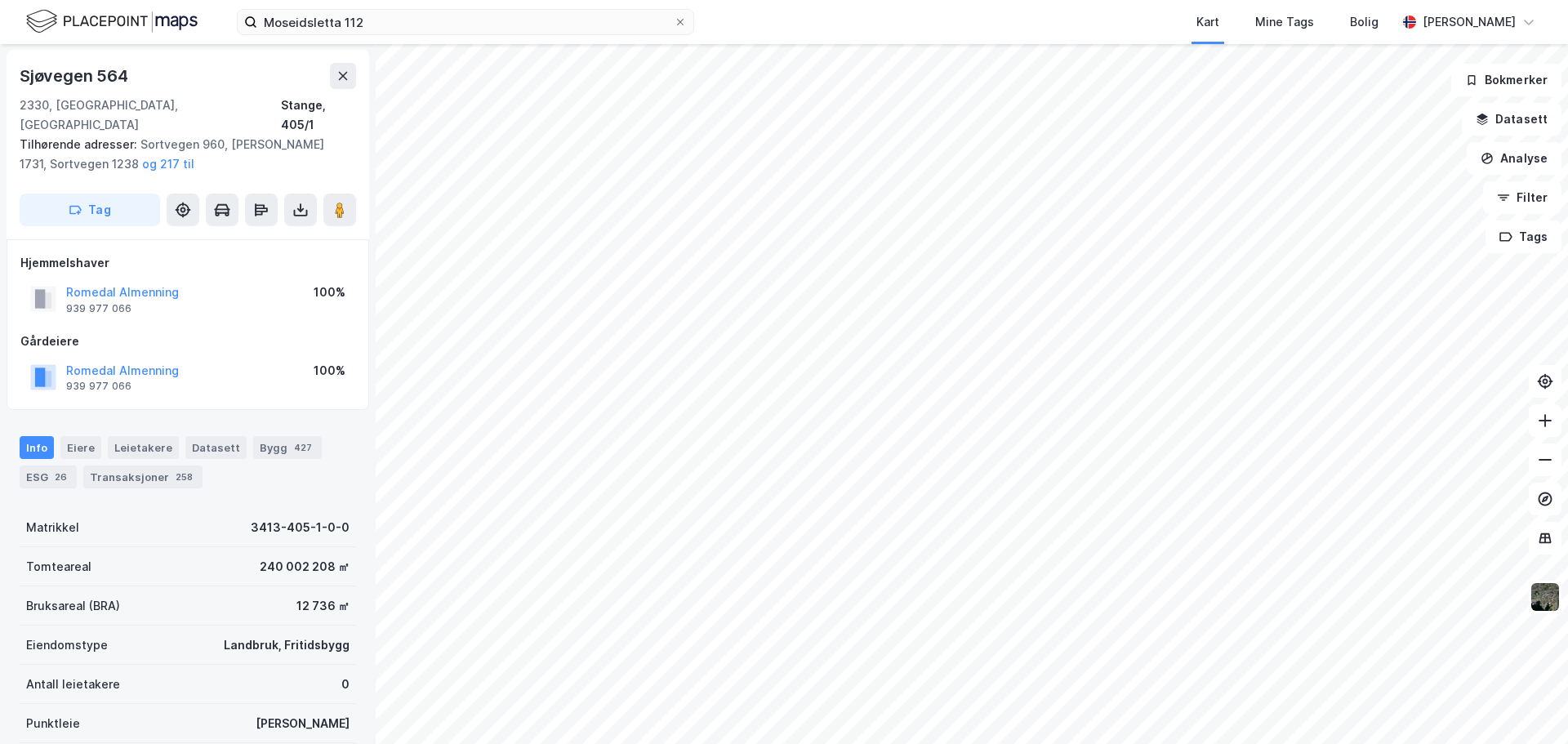
scroll to position [1, 0]
click at [976, 743] on html "Moseidsletta 112 Kart Mine Tags Bolig [PERSON_NAME] Sjøvegen 564 2330, [GEOGRAP…" at bounding box center [784, 372] width 1568 height 744
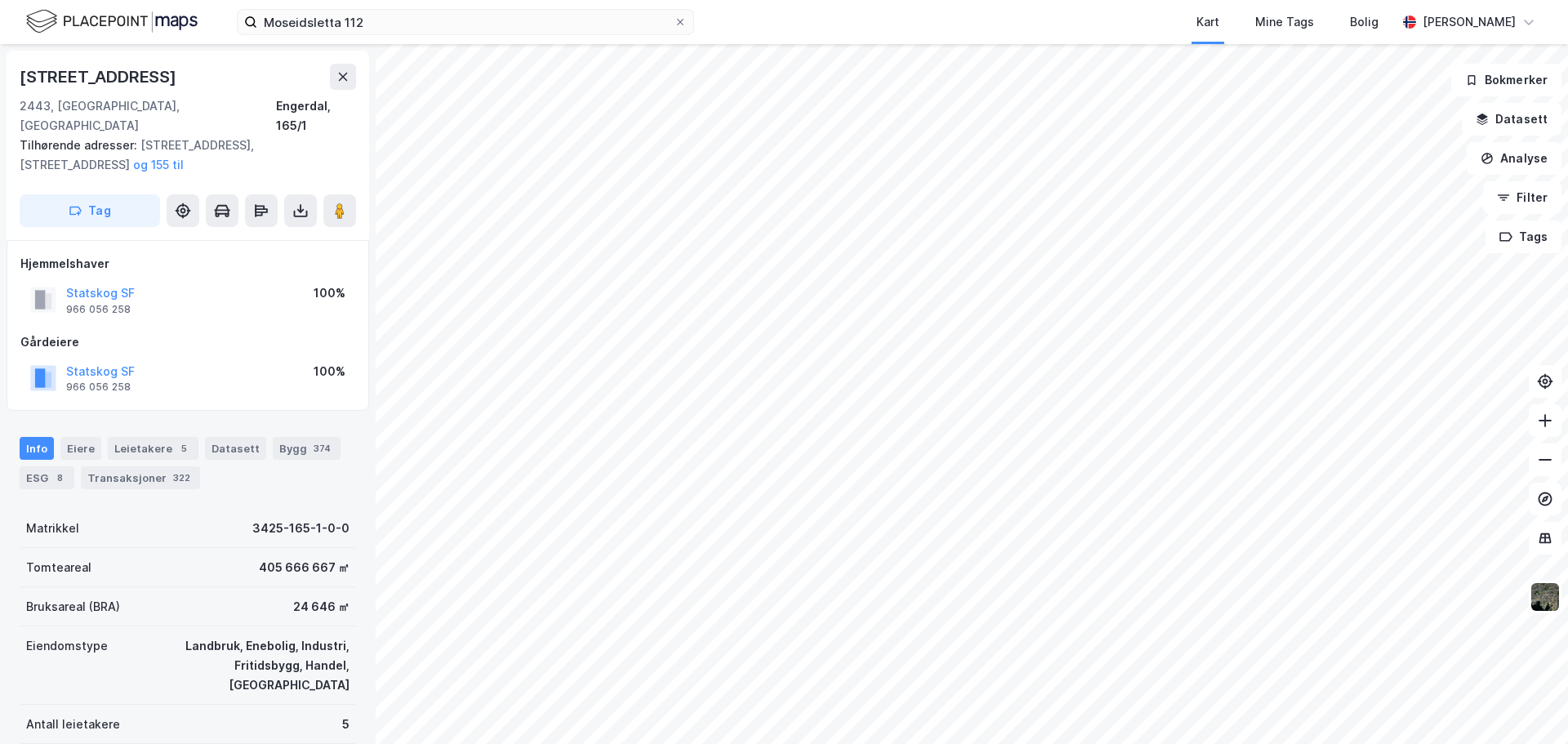
scroll to position [1, 0]
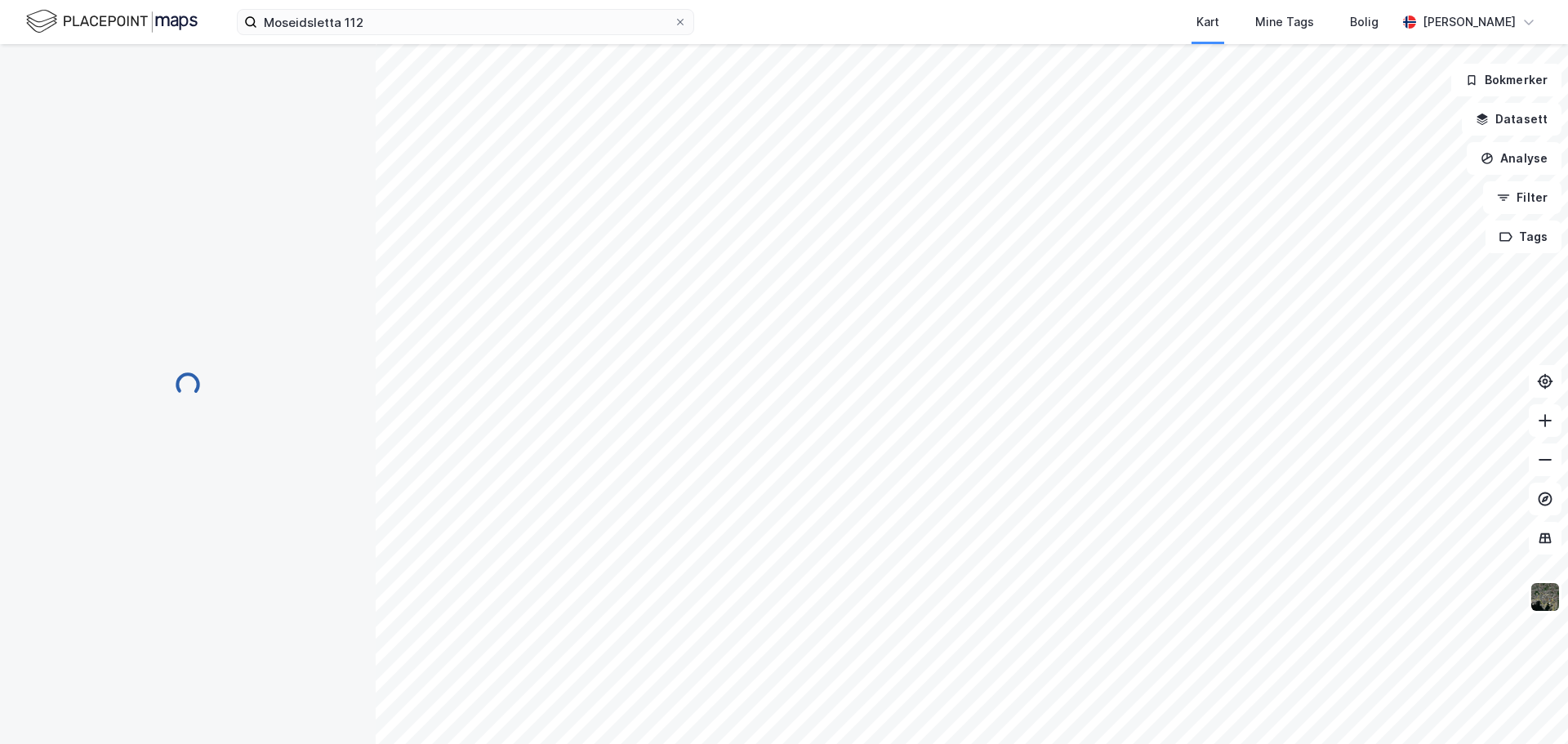
scroll to position [1, 0]
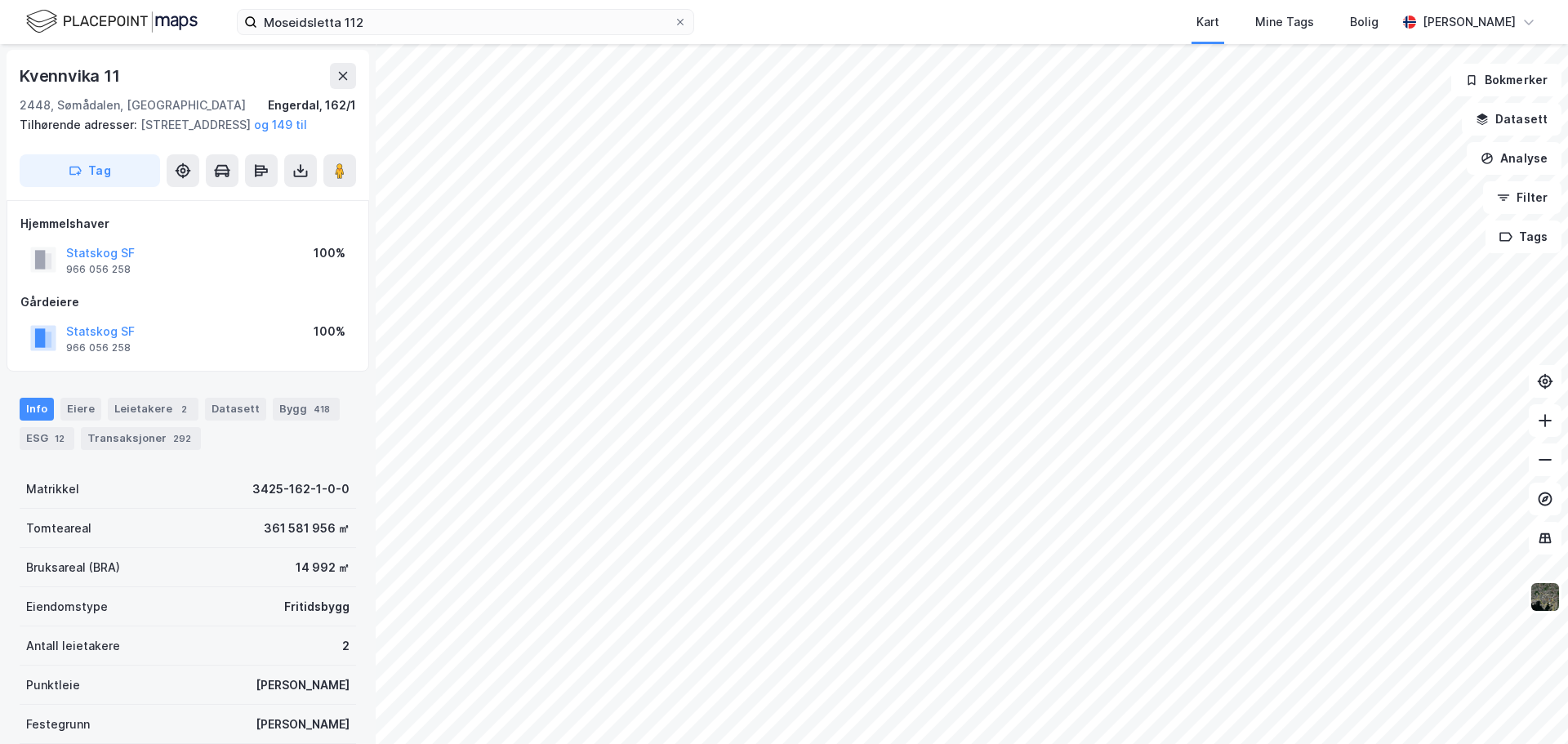
click at [905, 743] on html "Moseidsletta 112 Kart Mine Tags Bolig [PERSON_NAME] Kvennvika 11 2448, [GEOGRAP…" at bounding box center [784, 372] width 1568 height 744
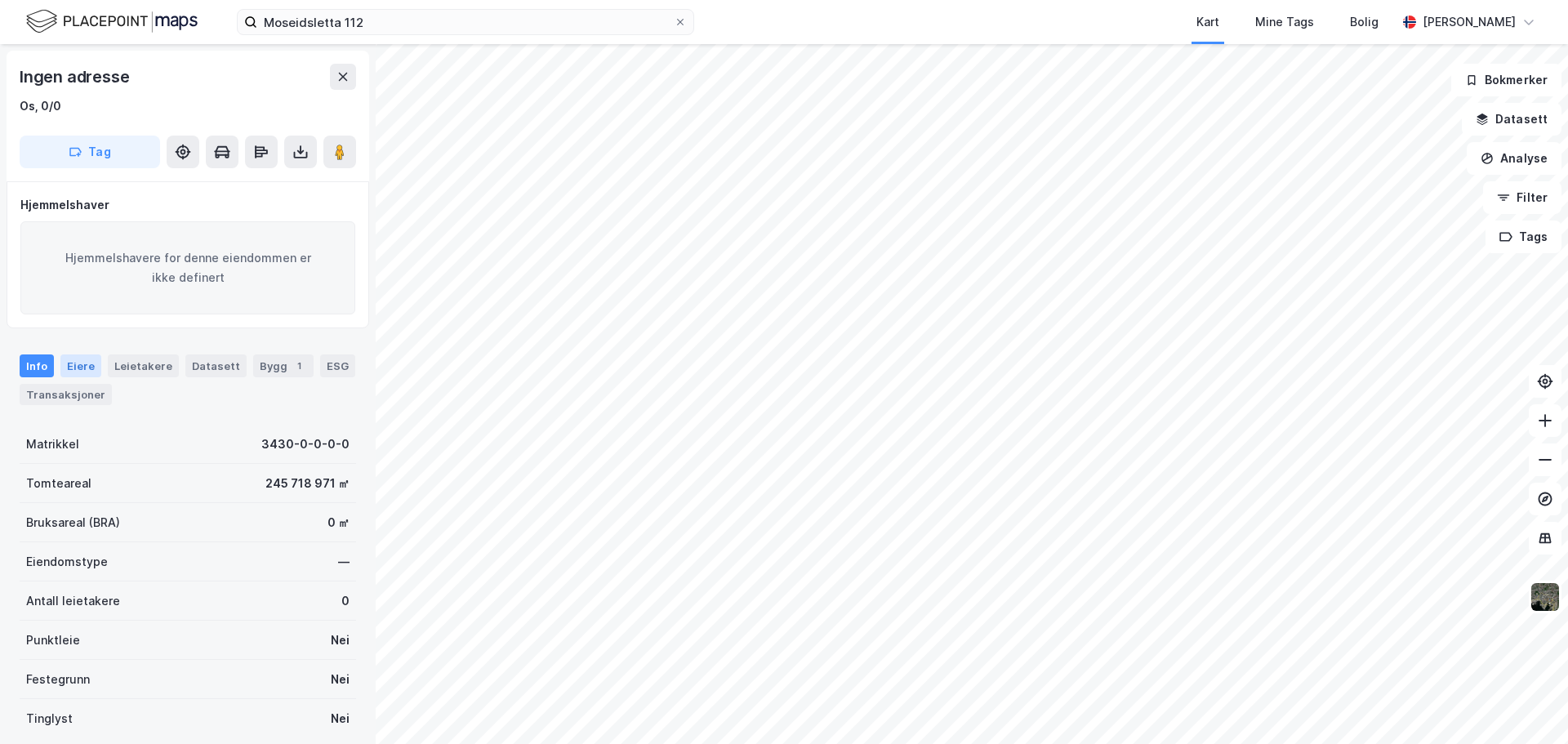
click at [80, 359] on div "Eiere" at bounding box center [80, 366] width 41 height 23
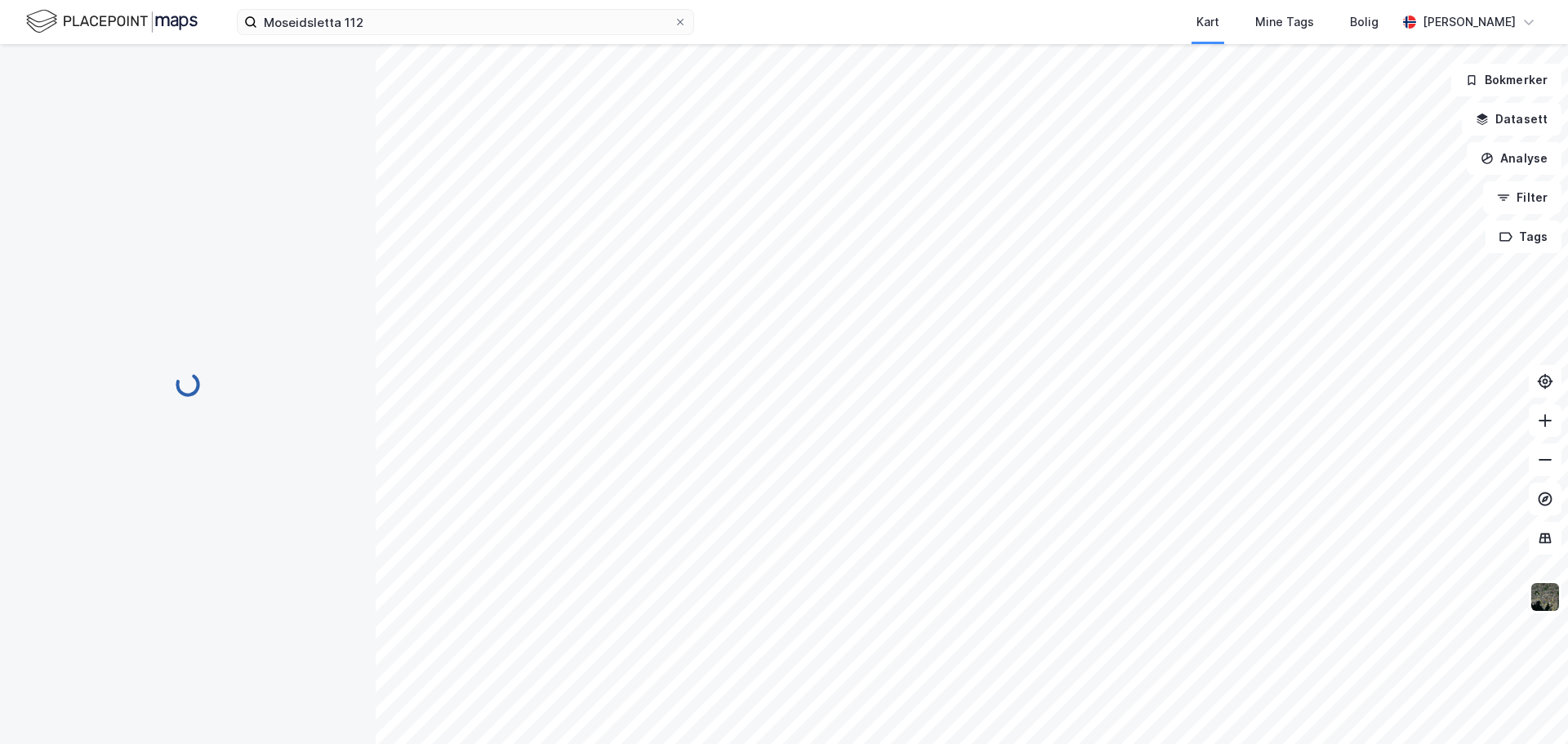
scroll to position [3, 0]
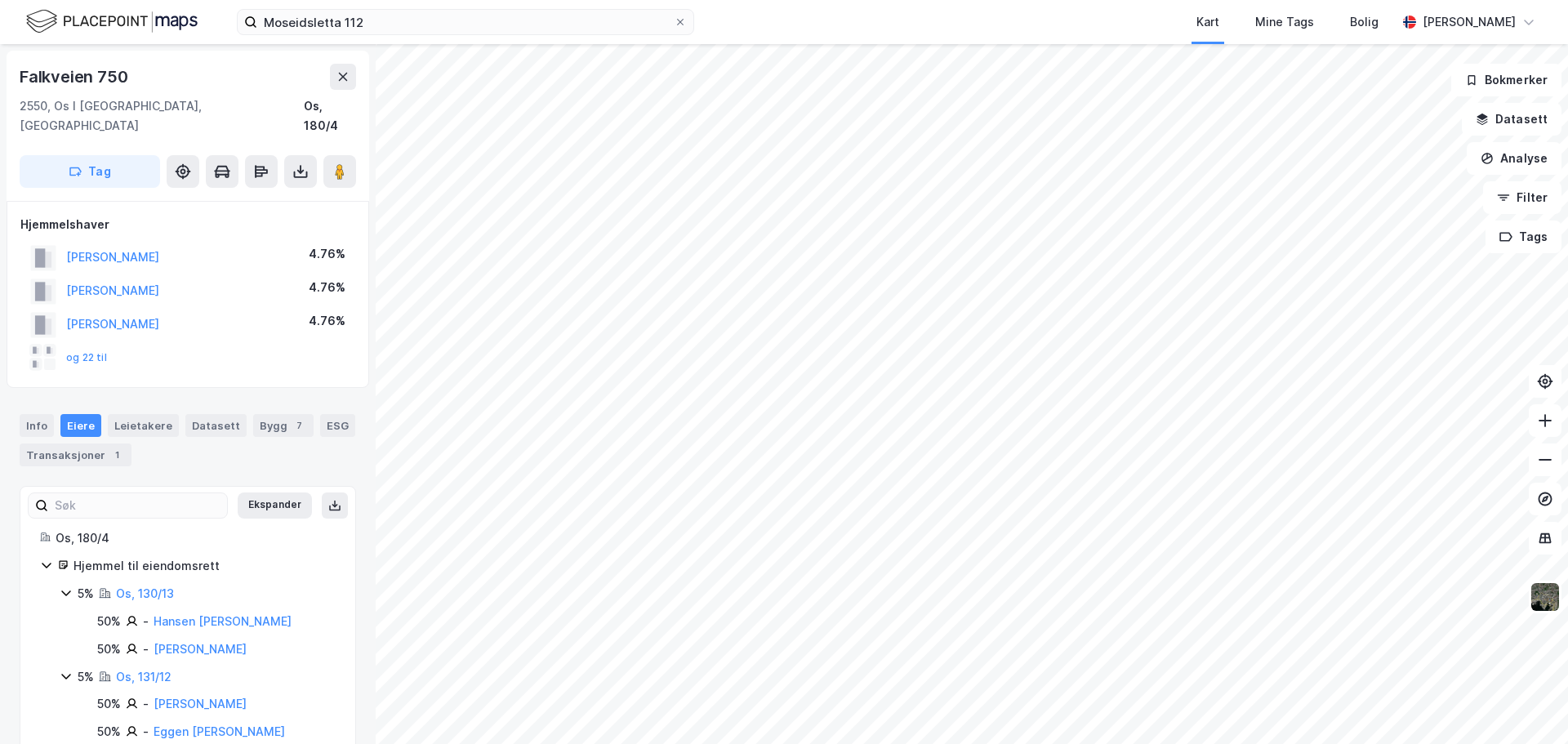
scroll to position [3, 0]
